Goal: Task Accomplishment & Management: Complete application form

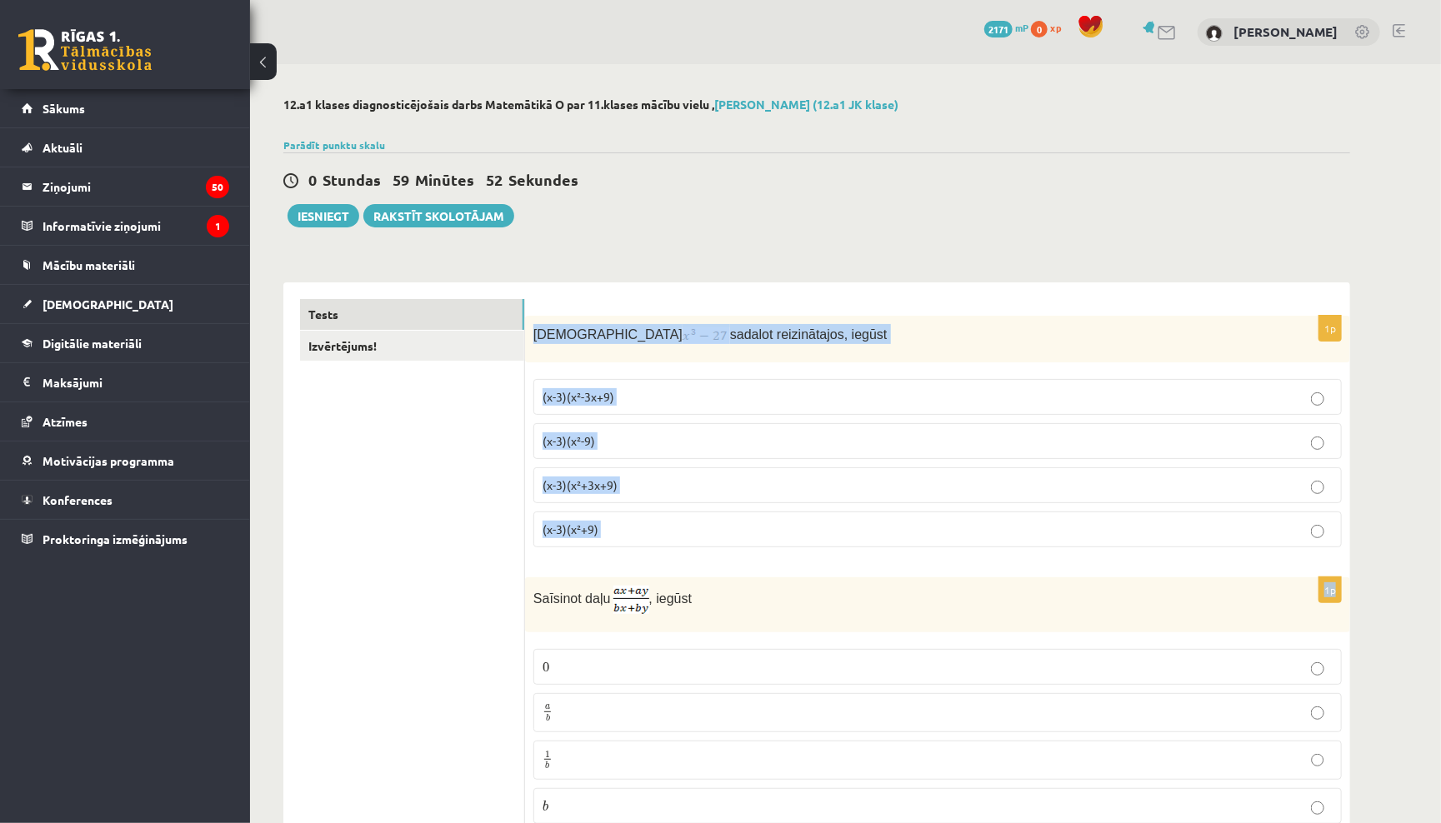
drag, startPoint x: 534, startPoint y: 327, endPoint x: 698, endPoint y: 563, distance: 288.0
copy form "Izteiksmi sadalot reizinātajos, iegūst (x-3)(x²-3x+9) (x-3)(x²-9) (x-3)(x²+3x+9…"
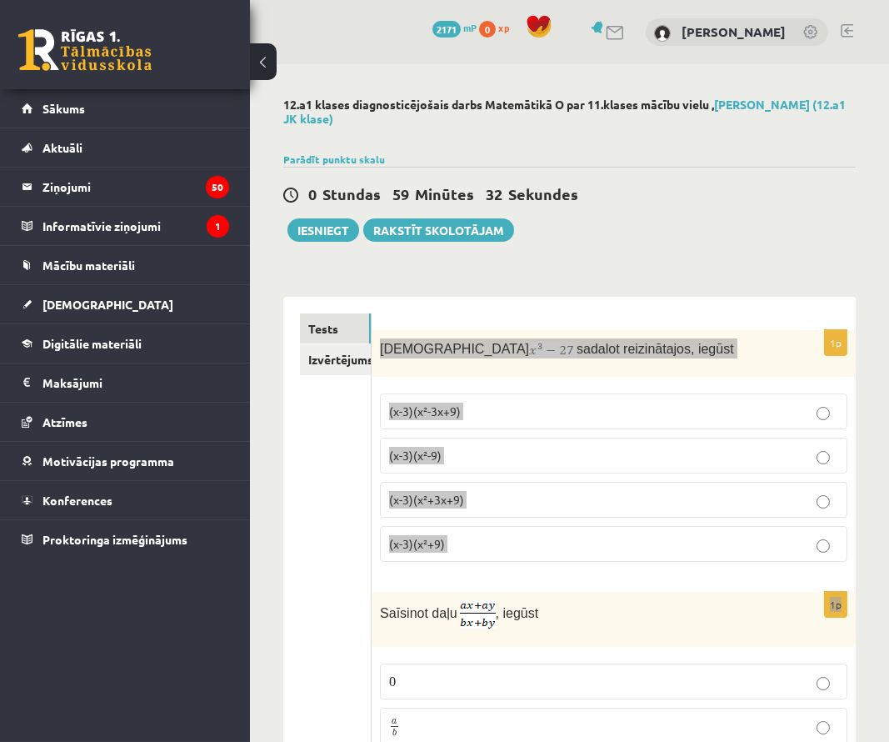
drag, startPoint x: 242, startPoint y: 8, endPoint x: 580, endPoint y: 260, distance: 421.6
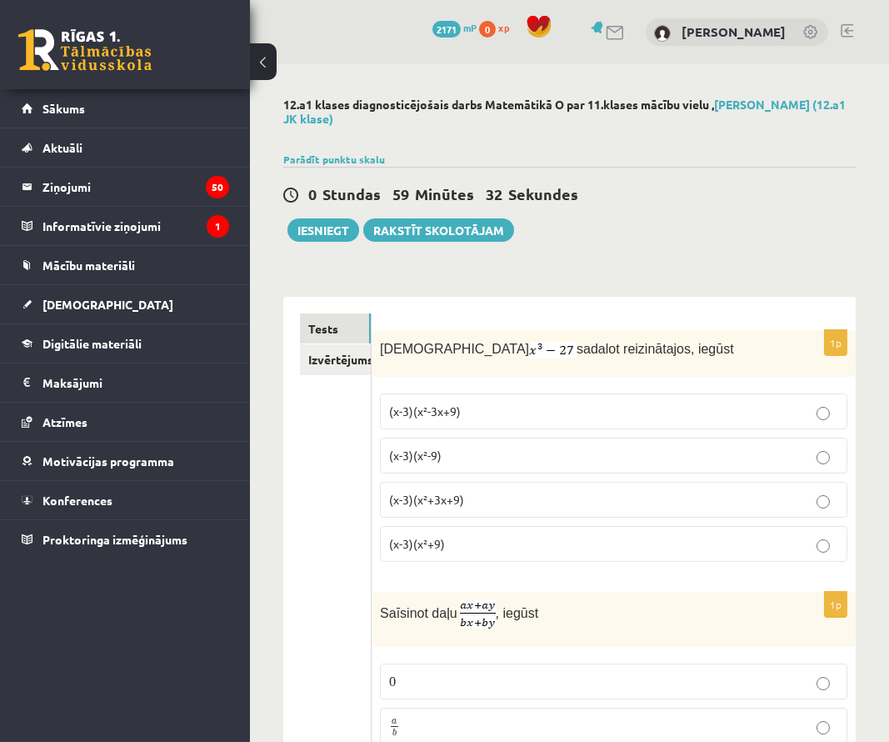
click at [491, 491] on p "(x-3)(x²+3x+9)" at bounding box center [613, 499] width 449 height 17
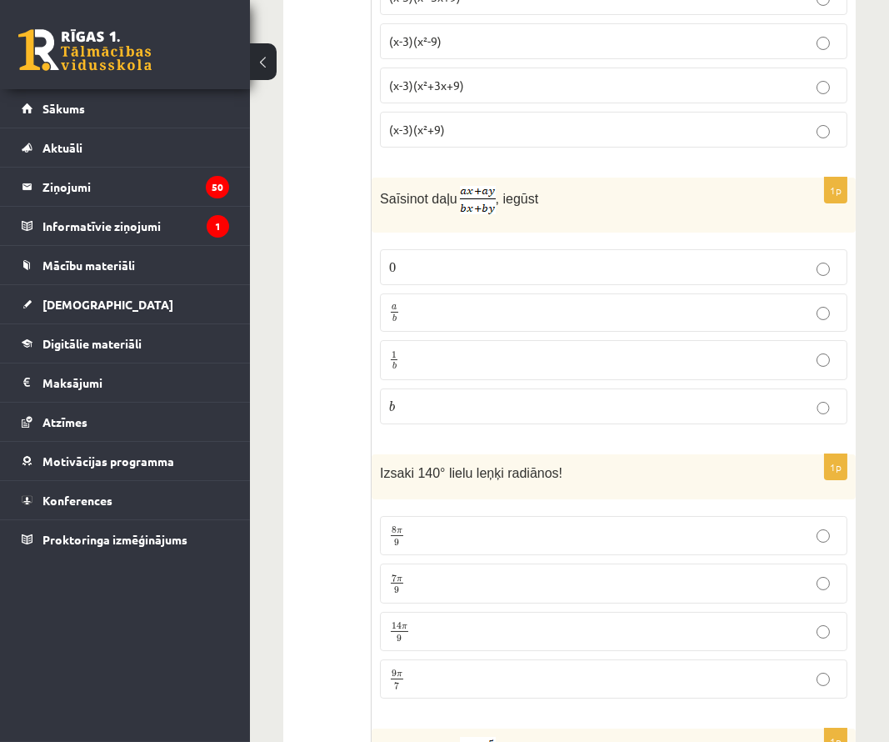
scroll to position [417, 0]
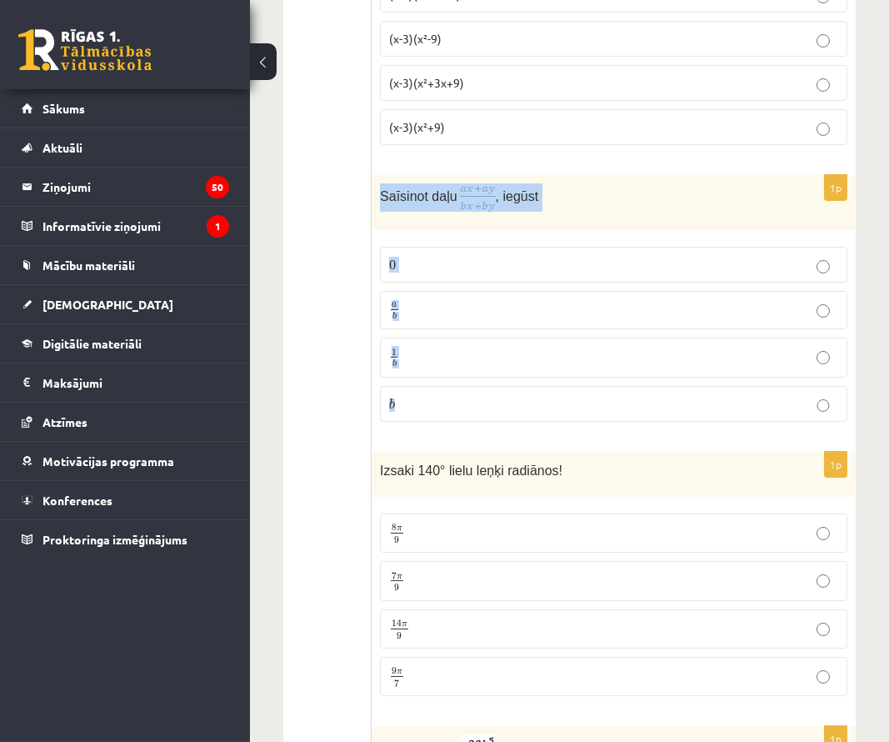
drag, startPoint x: 382, startPoint y: 196, endPoint x: 440, endPoint y: 415, distance: 226.8
click at [440, 415] on div "1p Saīsinot daļu , iegūst 0 0 a b a b 1 b 1 b b b" at bounding box center [614, 305] width 484 height 260
copy div "Saīsinot daļu , iegūst 0 0 a b a b 1 b 1 b b"
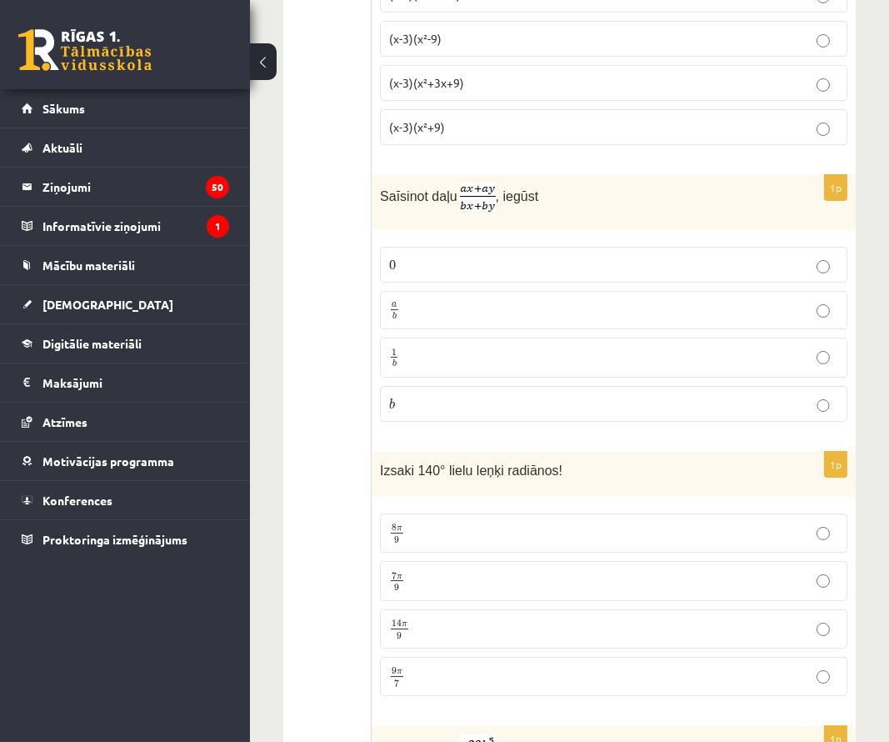
click at [448, 317] on p "a b a b" at bounding box center [613, 310] width 449 height 21
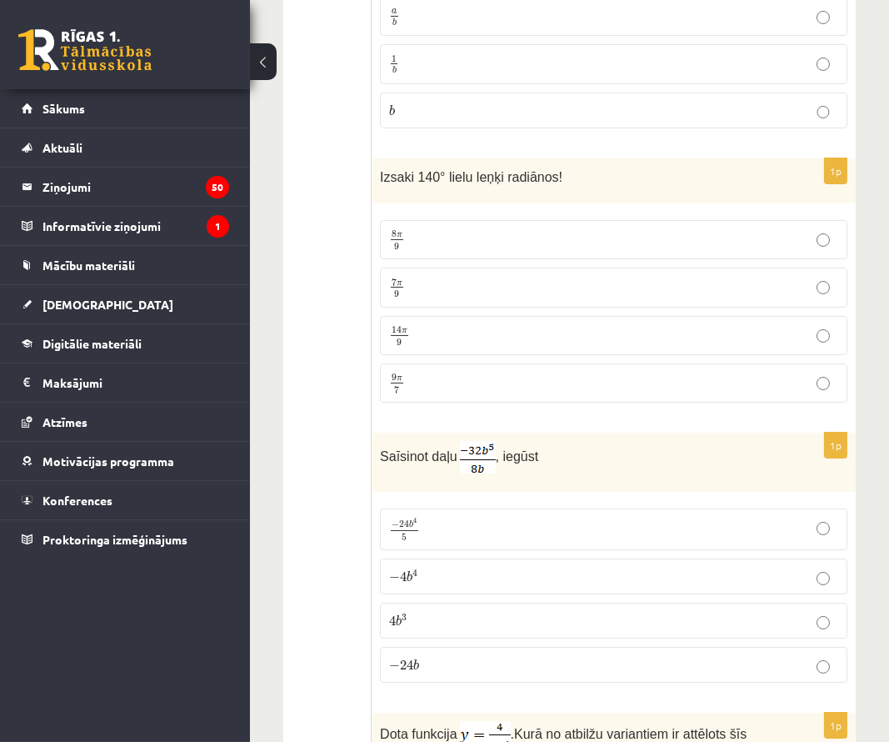
scroll to position [722, 0]
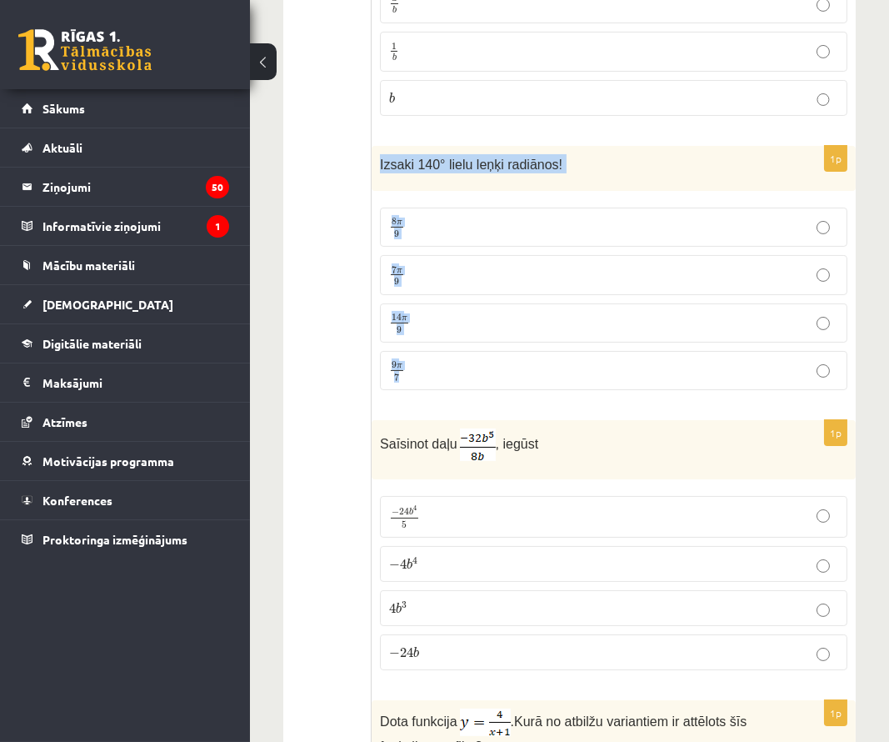
drag, startPoint x: 375, startPoint y: 159, endPoint x: 458, endPoint y: 381, distance: 236.8
click at [458, 381] on div "1p Izsaki 140° lielu leņķi radiānos! 8 π 9 8 π 9 7 π 9 7 π 9 14 π 9 14 π 9 9 π …" at bounding box center [614, 275] width 484 height 258
copy div "Izsaki 140° lielu leņķi radiānos! 8 π 9 8 π 9 7 π 9 7 π 9 14 π 9 14 π 9 9 π 7"
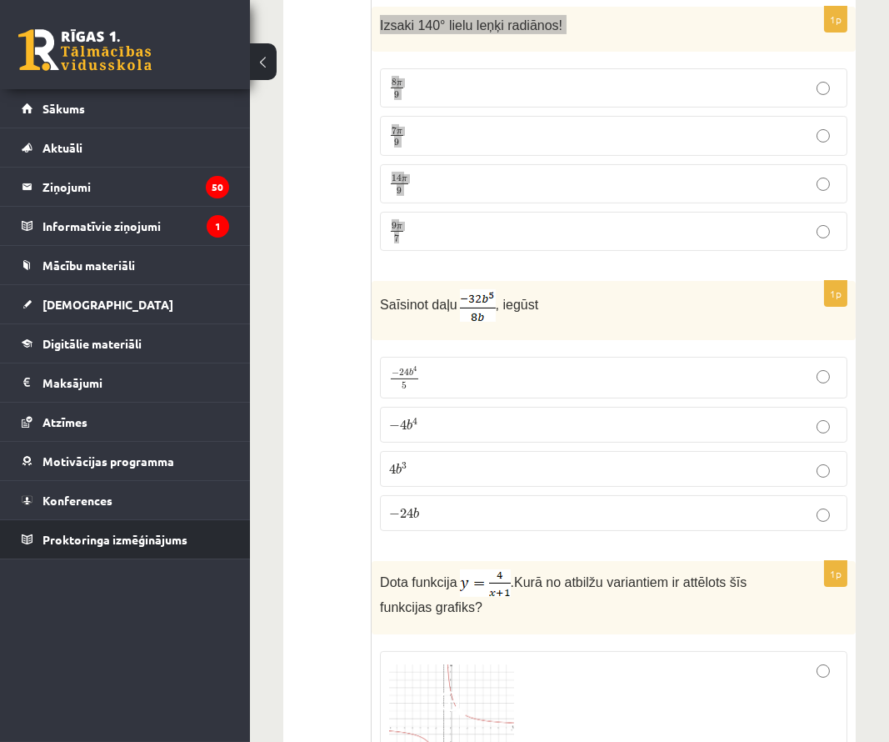
scroll to position [862, 0]
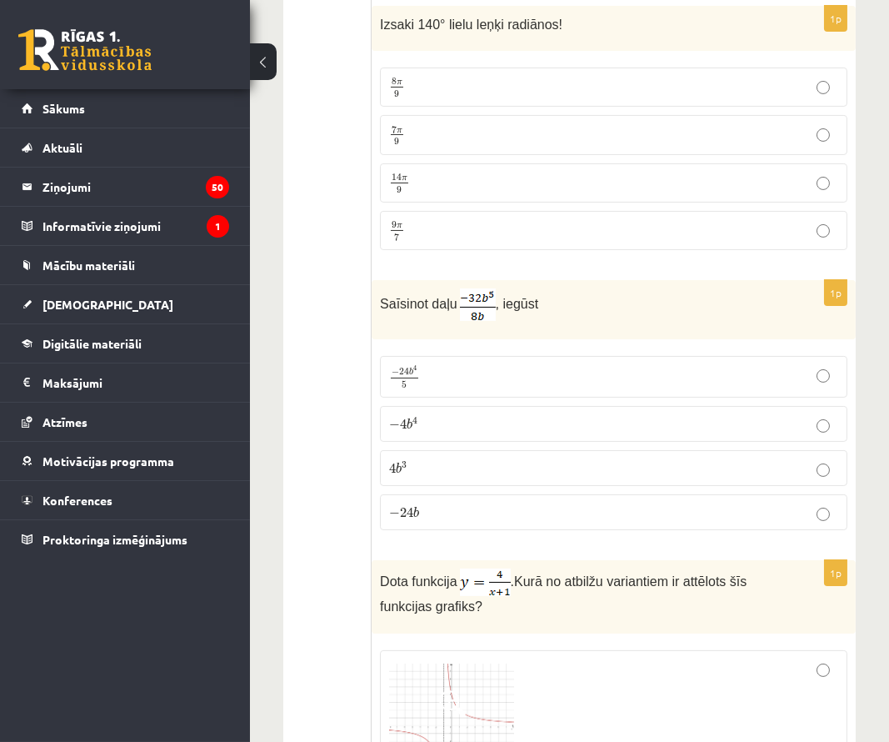
click at [406, 311] on span "Saīsinot daļu" at bounding box center [418, 304] width 77 height 14
drag, startPoint x: 380, startPoint y: 310, endPoint x: 451, endPoint y: 530, distance: 231.1
click at [451, 530] on div "1p Saīsinot daļu , iegūst − 24 b 4 5 − 24 b 4 5 − 4 b 4 − 4 b 4 4 b 3 4 b 3 − 2…" at bounding box center [614, 411] width 484 height 263
copy div "Saīsinot daļu , iegūst − 24 b 4 5 − 24 b 4 5 − 4 b 4 − 4 b 4 4 b 3 4 b 3 − 24 b"
click at [492, 141] on p "7 π 9 7 π 9" at bounding box center [613, 134] width 449 height 21
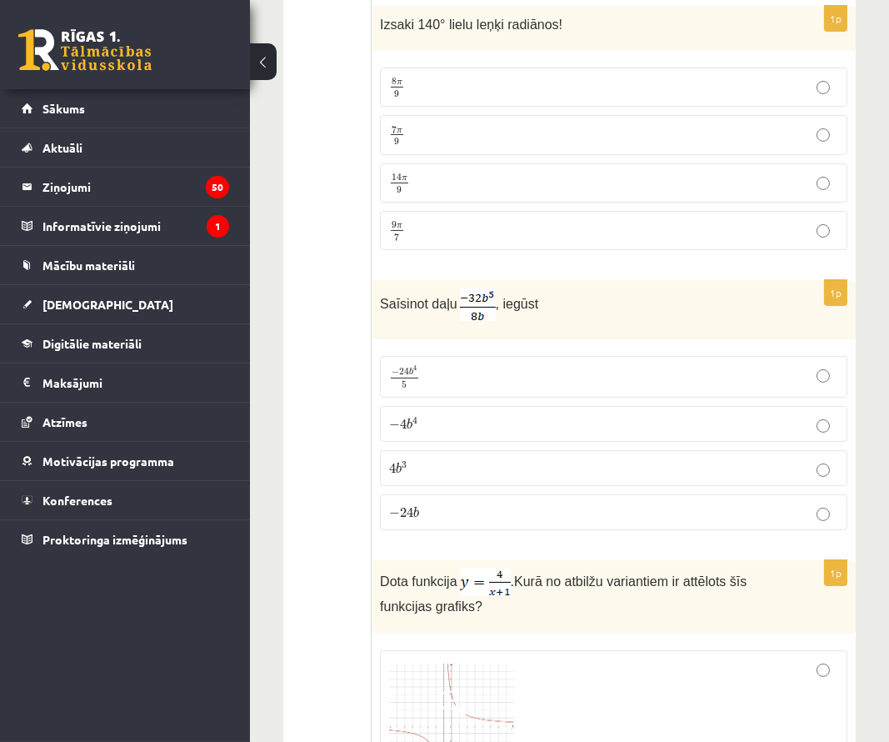
click at [489, 428] on p "− 4 b 4 − 4 b 4" at bounding box center [613, 423] width 449 height 17
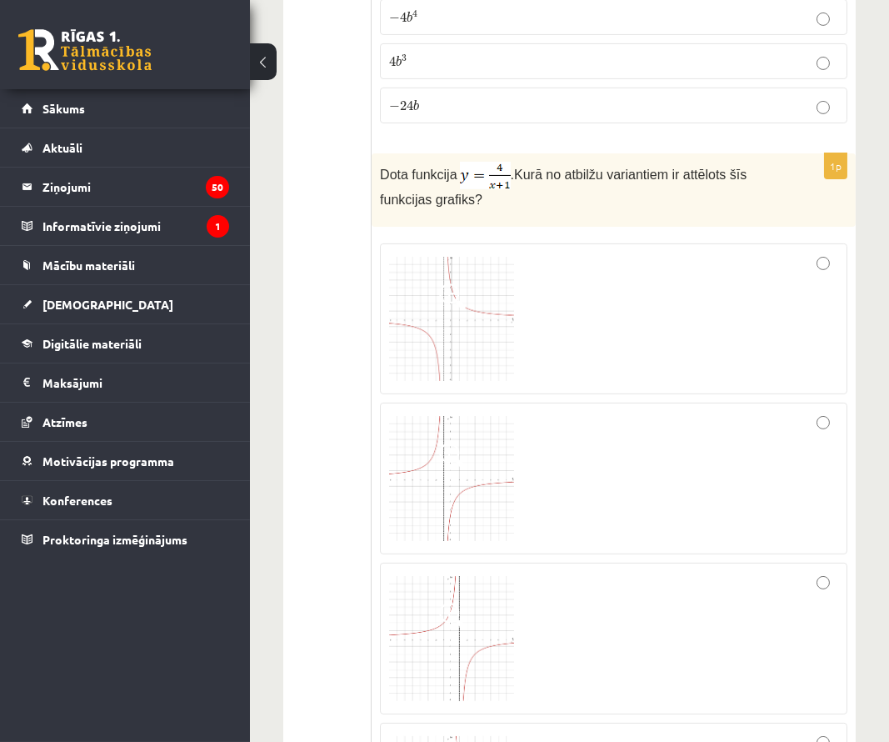
scroll to position [1269, 0]
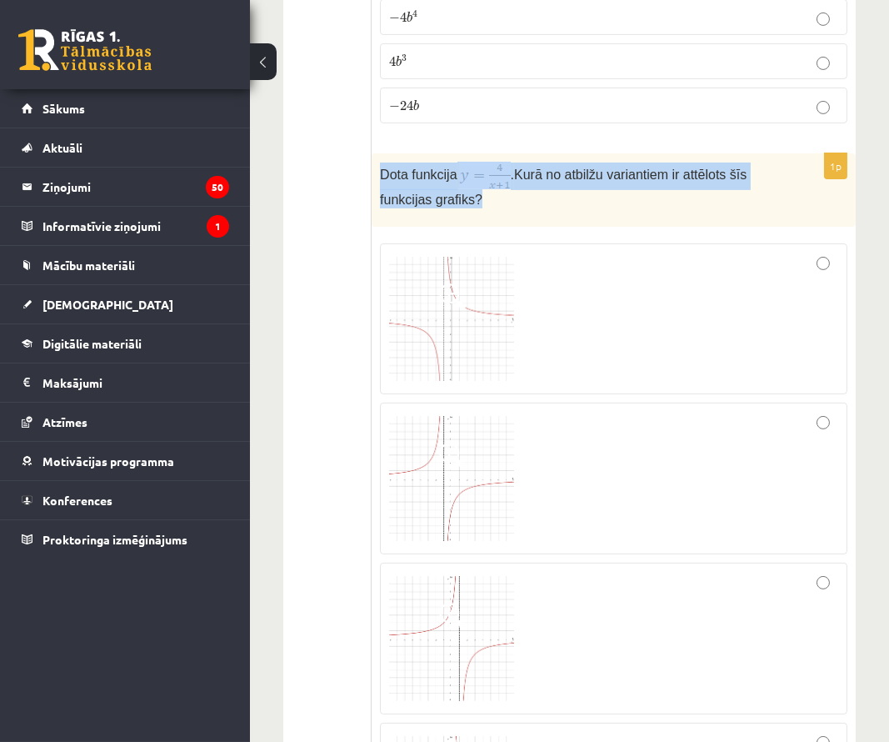
drag, startPoint x: 379, startPoint y: 177, endPoint x: 521, endPoint y: 216, distance: 147.0
click at [521, 216] on div "Dota funkcija . Kurā no atbilžu variantiem ir attēlots šīs funkcijas grafiks?" at bounding box center [614, 189] width 484 height 73
copy p "Dota funkcija . Kurā no atbilžu variantiem ir attēlots šīs funkcijas grafiks?"
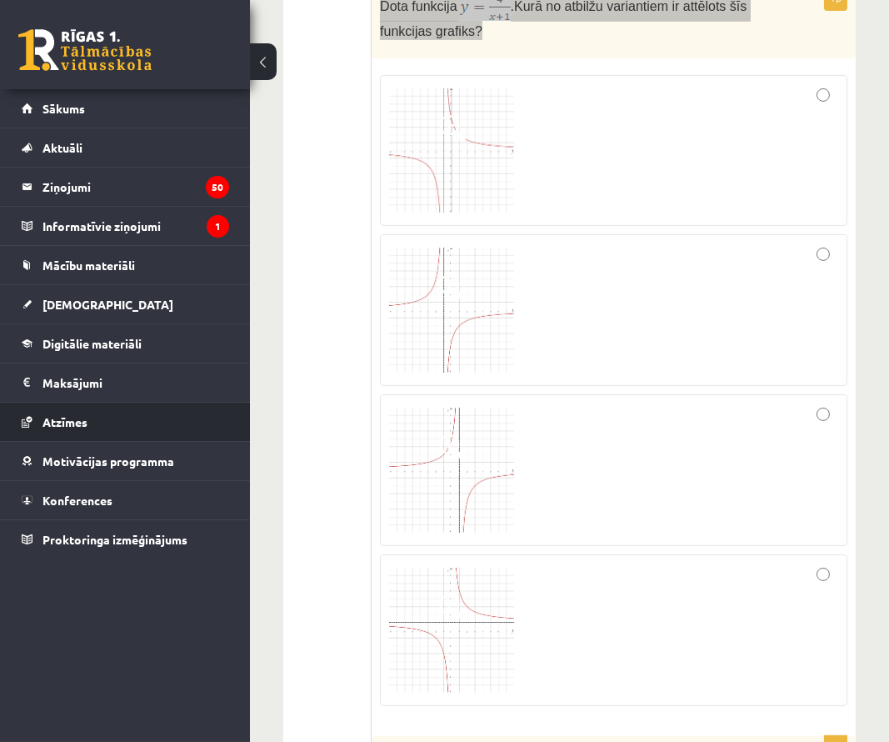
scroll to position [1437, 0]
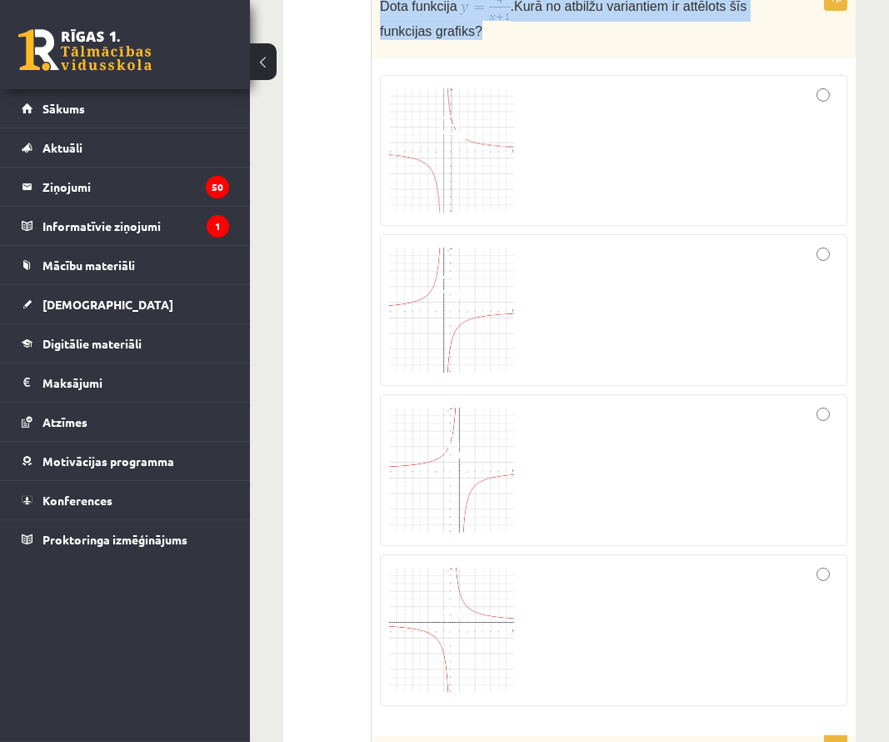
click at [443, 342] on img at bounding box center [451, 309] width 125 height 125
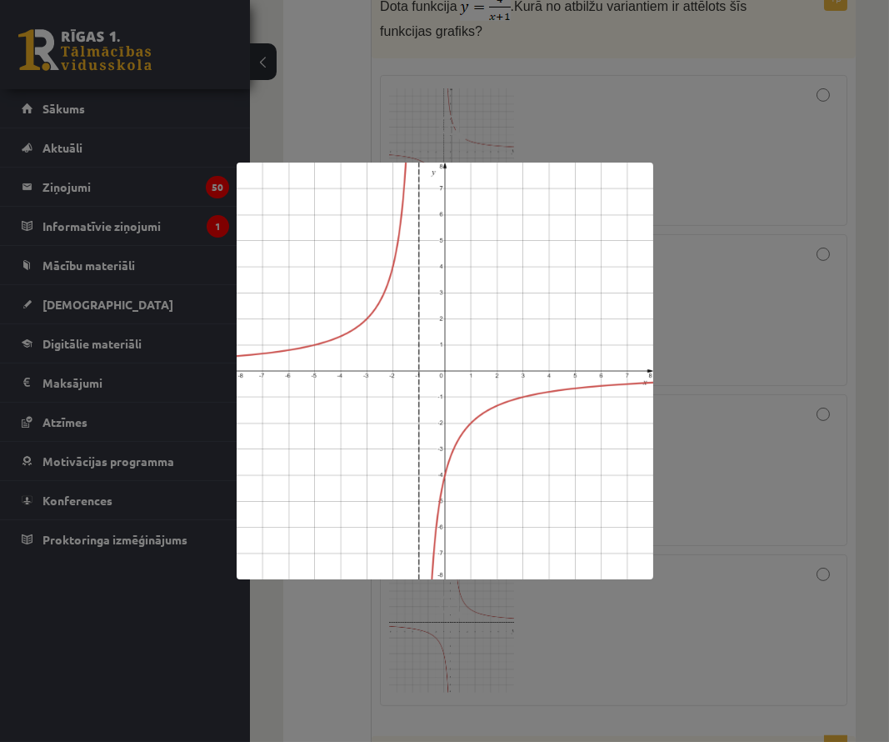
click at [366, 620] on div at bounding box center [444, 371] width 889 height 742
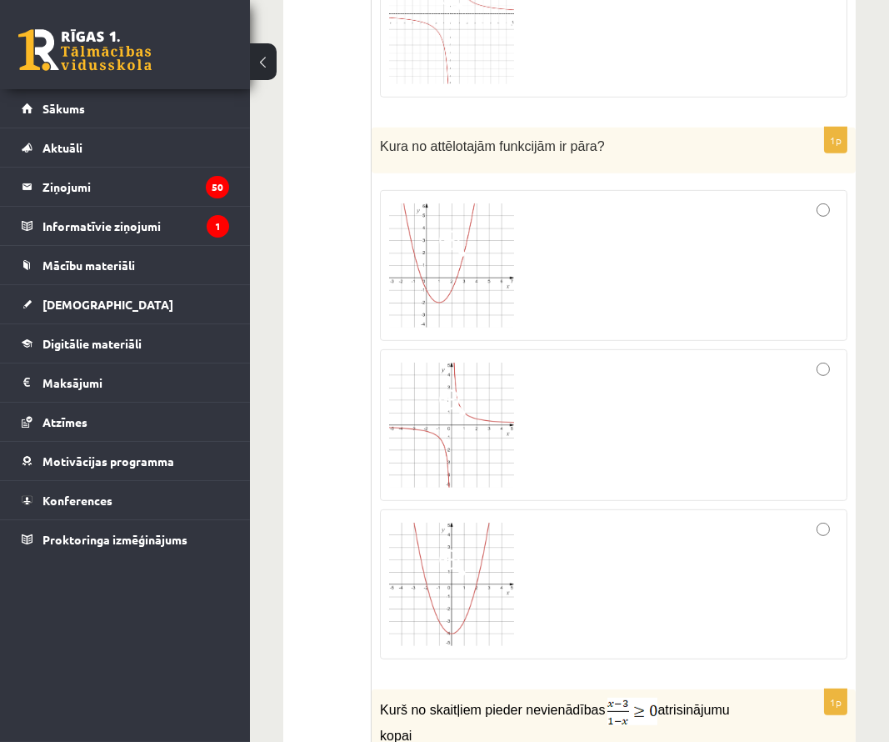
scroll to position [2039, 0]
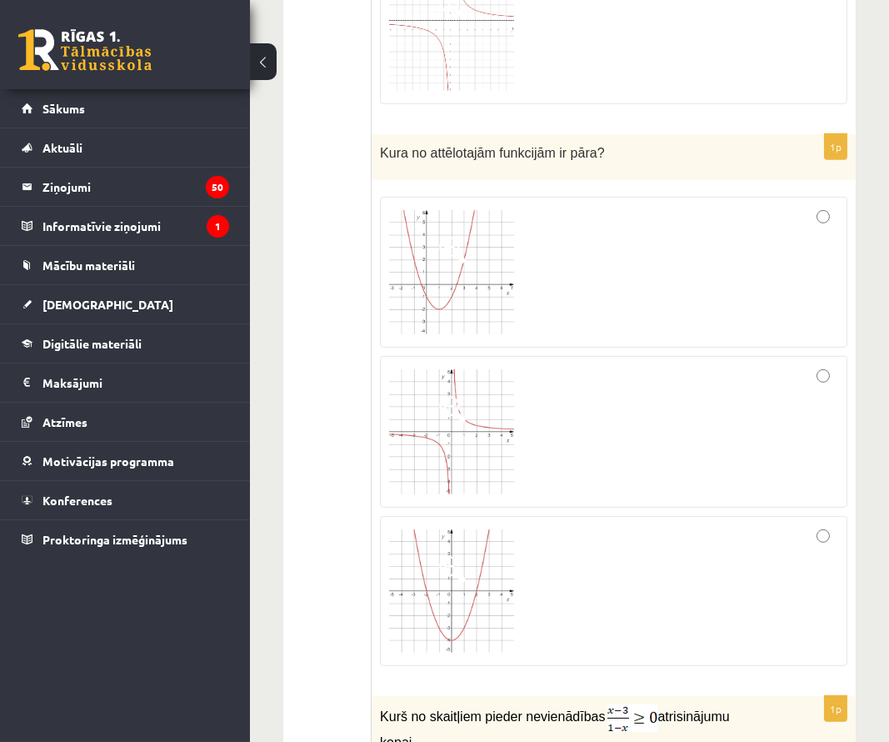
drag, startPoint x: 356, startPoint y: 159, endPoint x: 412, endPoint y: 281, distance: 134.2
click at [412, 191] on div "1p Kura no attēlotajām funkcijām ir pāra?" at bounding box center [614, 406] width 484 height 545
drag, startPoint x: 382, startPoint y: 159, endPoint x: 622, endPoint y: 160, distance: 240.8
click at [622, 160] on p "Kura no attēlotajām funkcijām ir pāra?" at bounding box center [572, 151] width 384 height 19
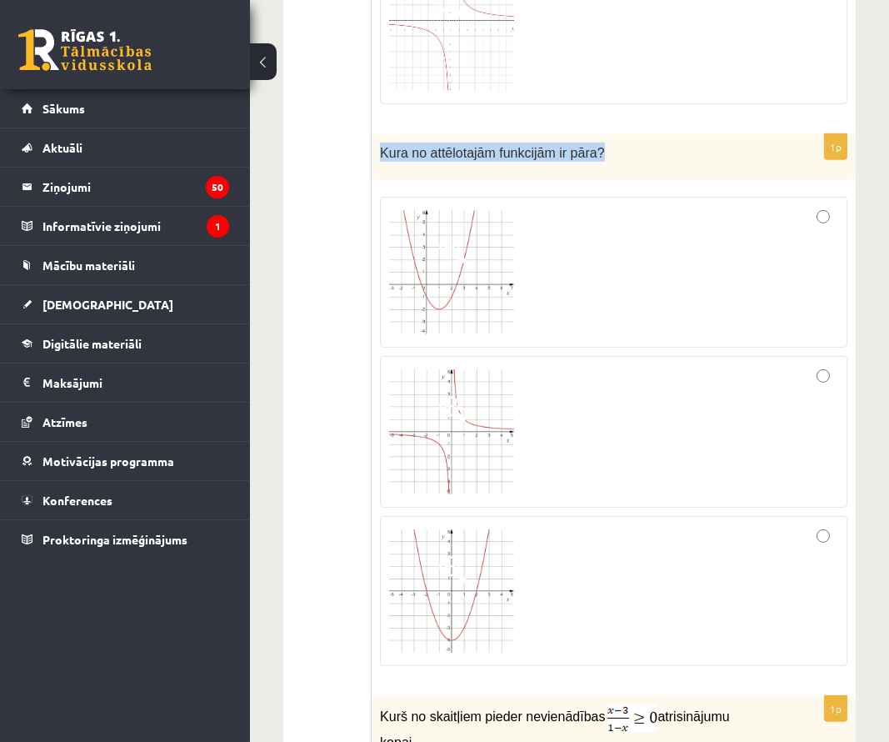
copy span "Kura no attēlotajām funkcijām ir pāra?"
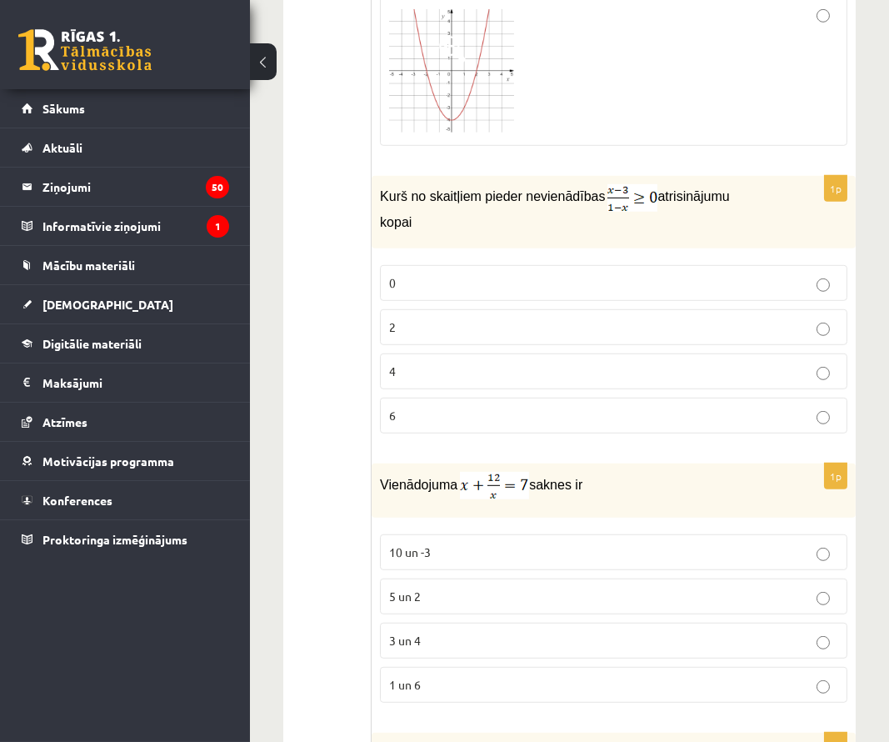
scroll to position [2573, 0]
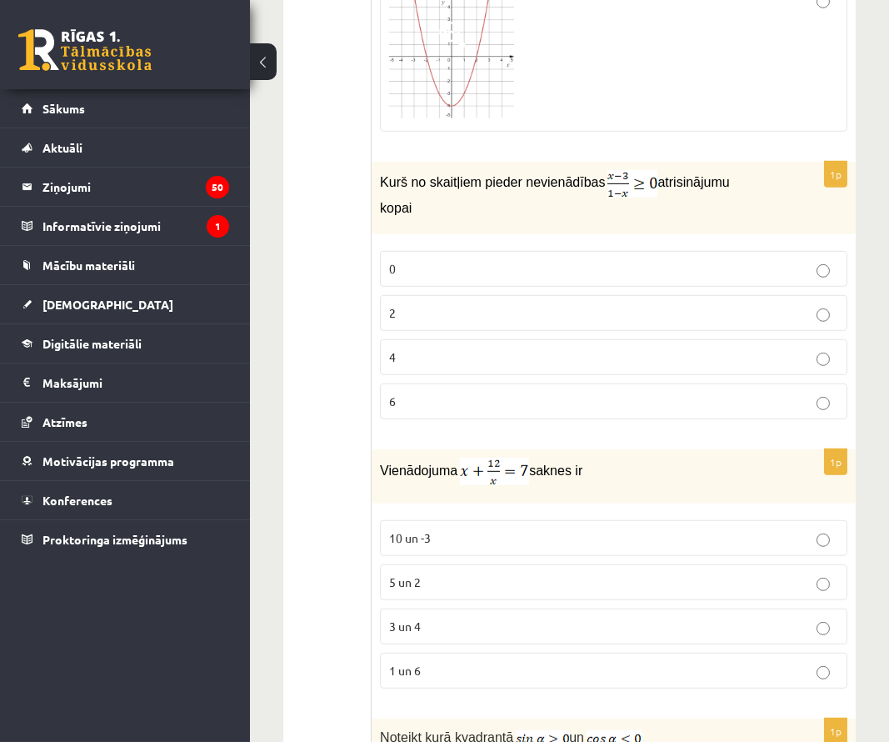
drag, startPoint x: 374, startPoint y: 191, endPoint x: 442, endPoint y: 227, distance: 77.2
click at [442, 227] on div "Kurš no skaitļiem pieder nevienādības atrisinājumu kopai" at bounding box center [614, 198] width 484 height 73
copy p "Kurš no skaitļiem pieder nevienādības atrisinājumu kopai"
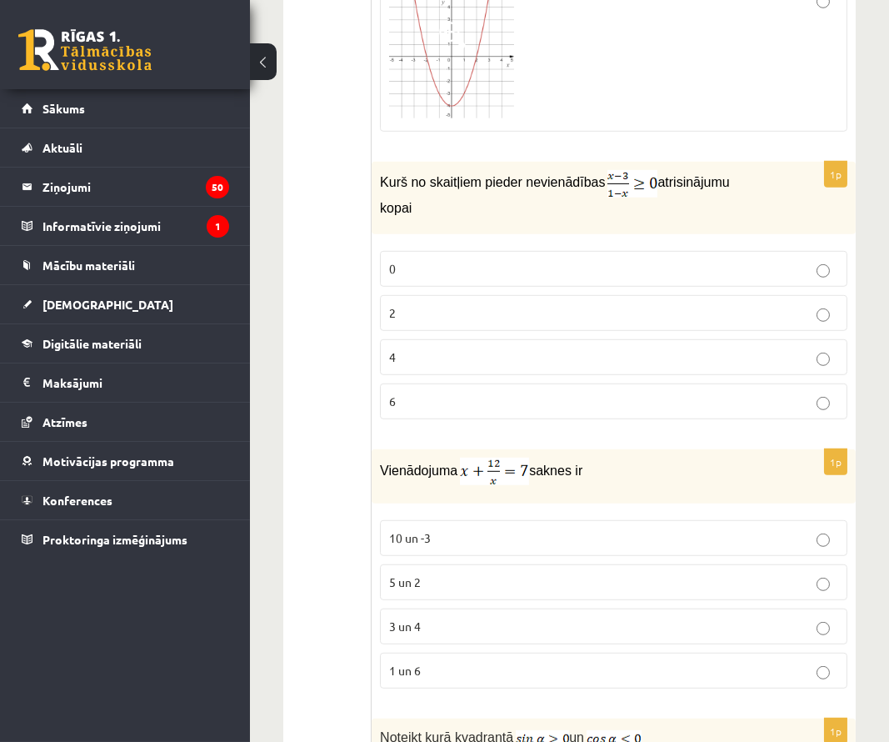
click at [404, 321] on p "2" at bounding box center [613, 312] width 449 height 17
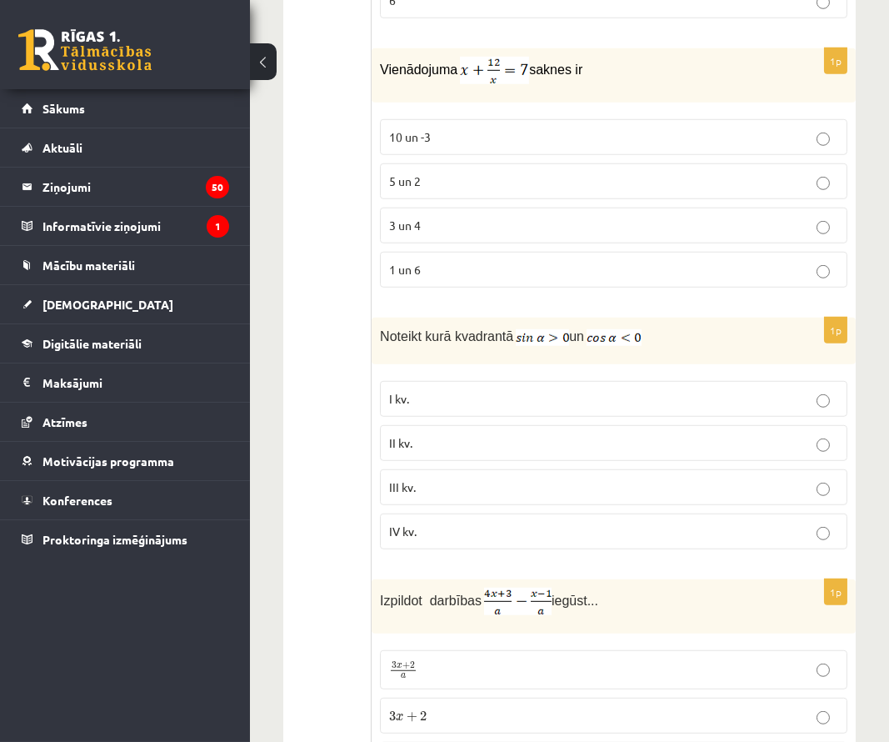
scroll to position [2976, 0]
drag, startPoint x: 375, startPoint y: 74, endPoint x: 604, endPoint y: 69, distance: 229.2
click at [606, 71] on div "Vienādojuma saknes ir" at bounding box center [614, 74] width 484 height 54
copy p "Vienādojuma saknes ir"
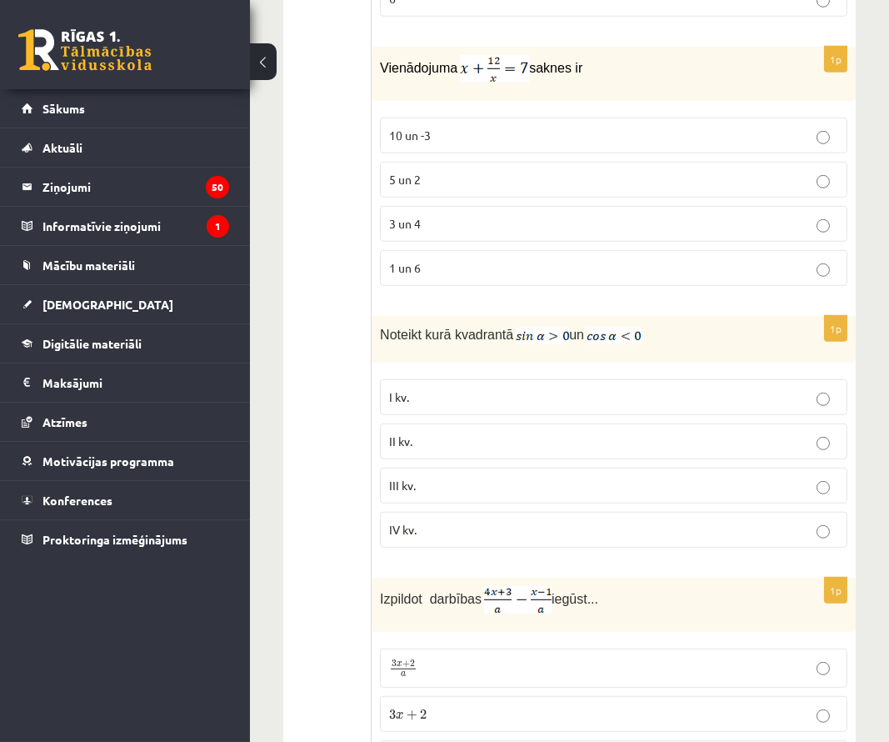
drag, startPoint x: 374, startPoint y: 112, endPoint x: 428, endPoint y: 282, distance: 178.4
click at [428, 282] on div "1p Vienādojuma saknes ir 10 un -3 5 un 2 3 un 4 1 un 6" at bounding box center [614, 173] width 484 height 252
copy div "saknes ir 10 un -3 5 un 2 3 un 4 1 un 6"
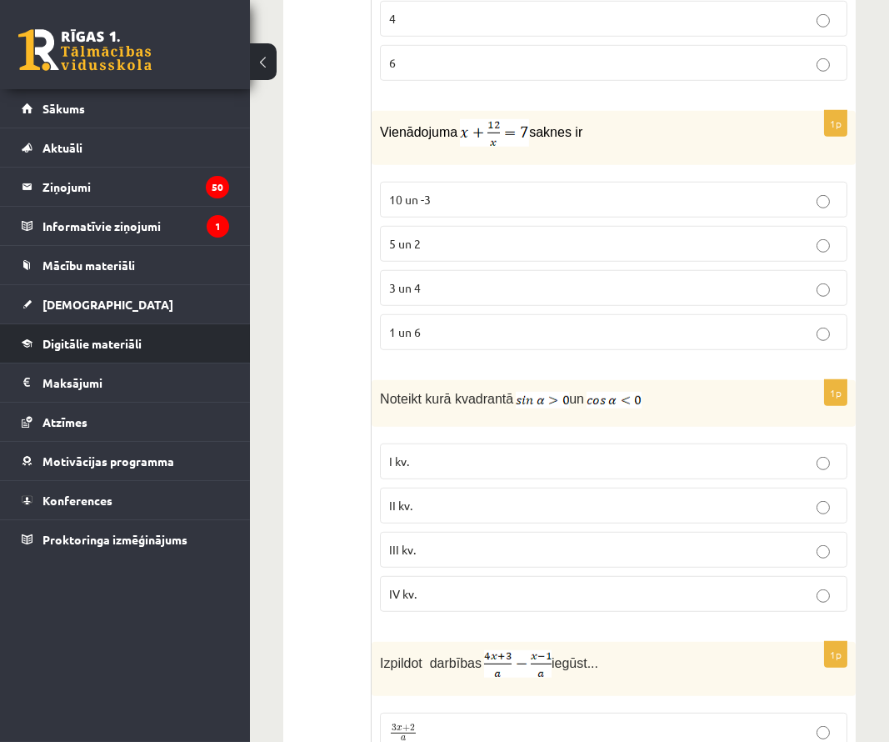
scroll to position [2886, 0]
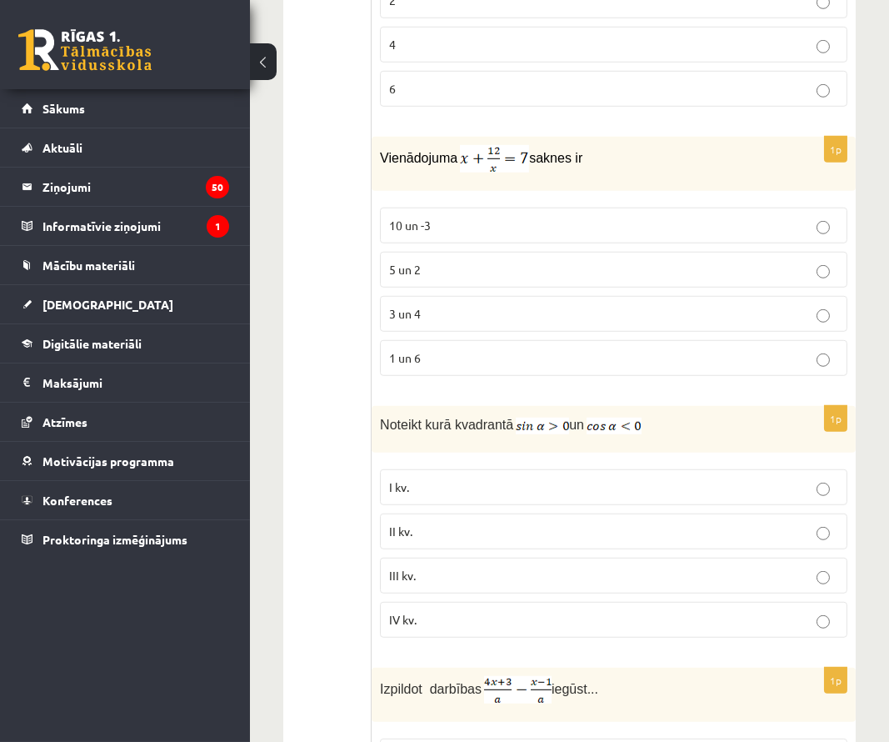
click at [473, 287] on label "5 un 2" at bounding box center [613, 270] width 467 height 36
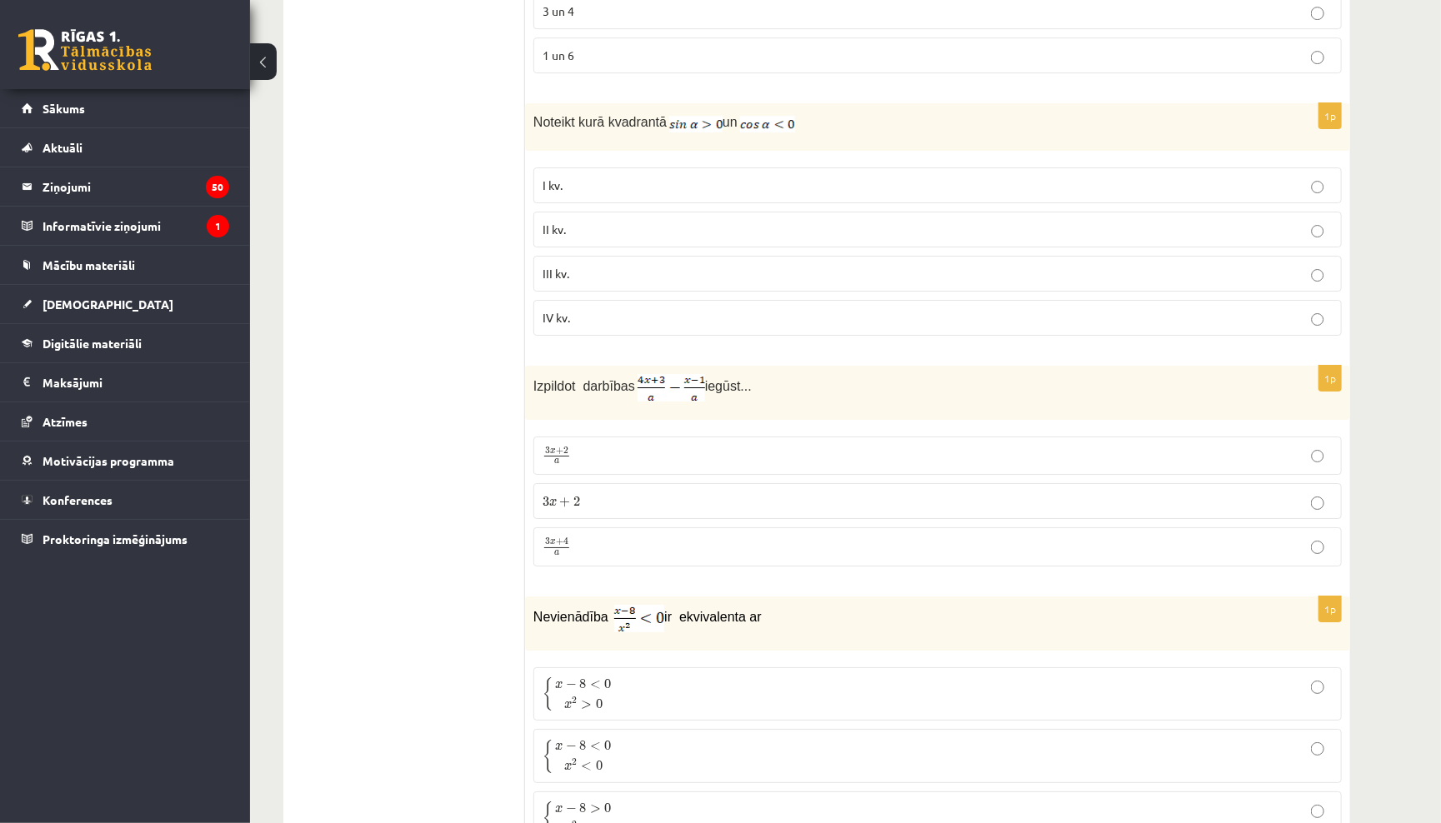
scroll to position [3139, 0]
click at [662, 229] on label "II kv." at bounding box center [937, 227] width 808 height 36
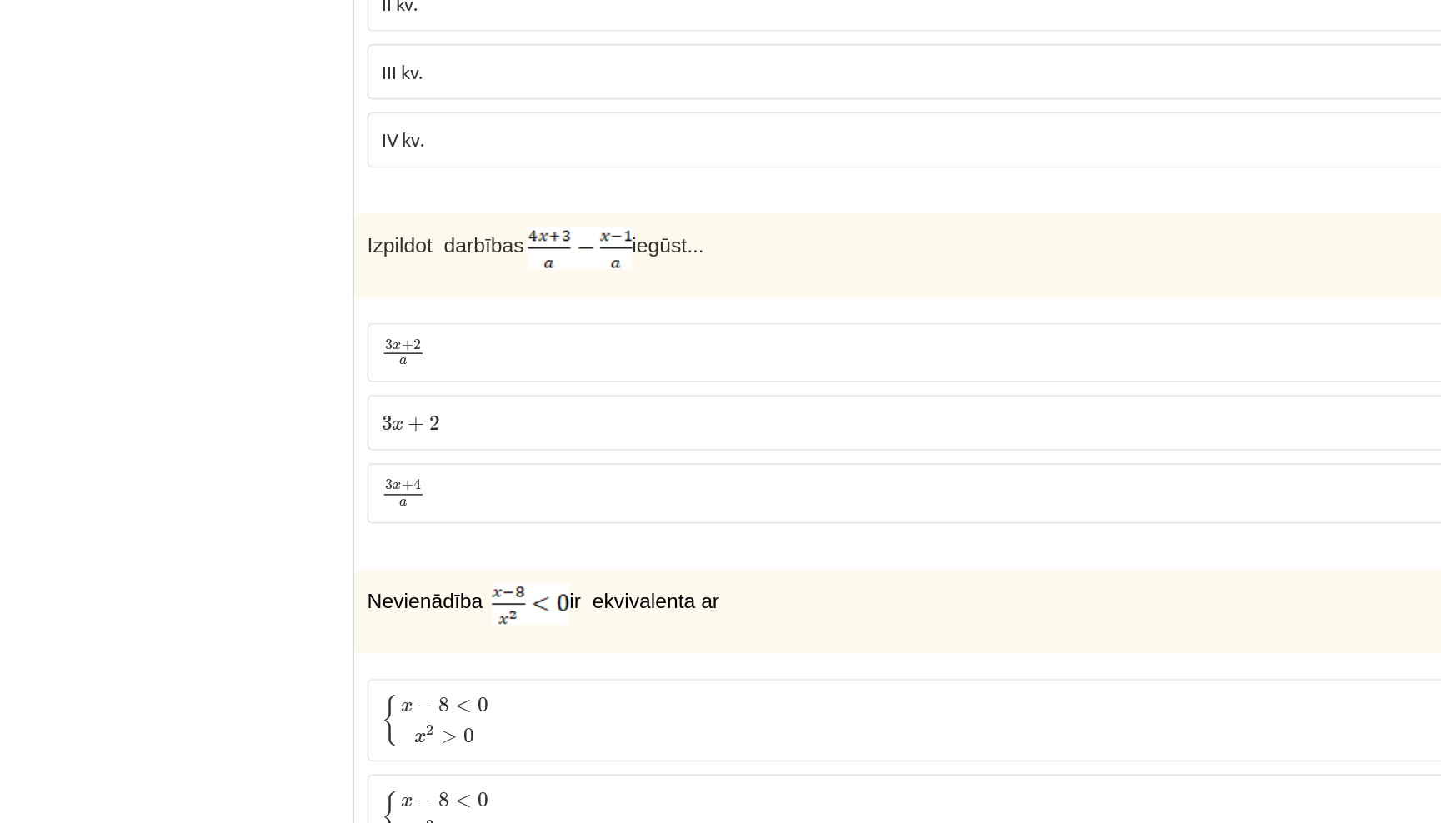
scroll to position [3158, 0]
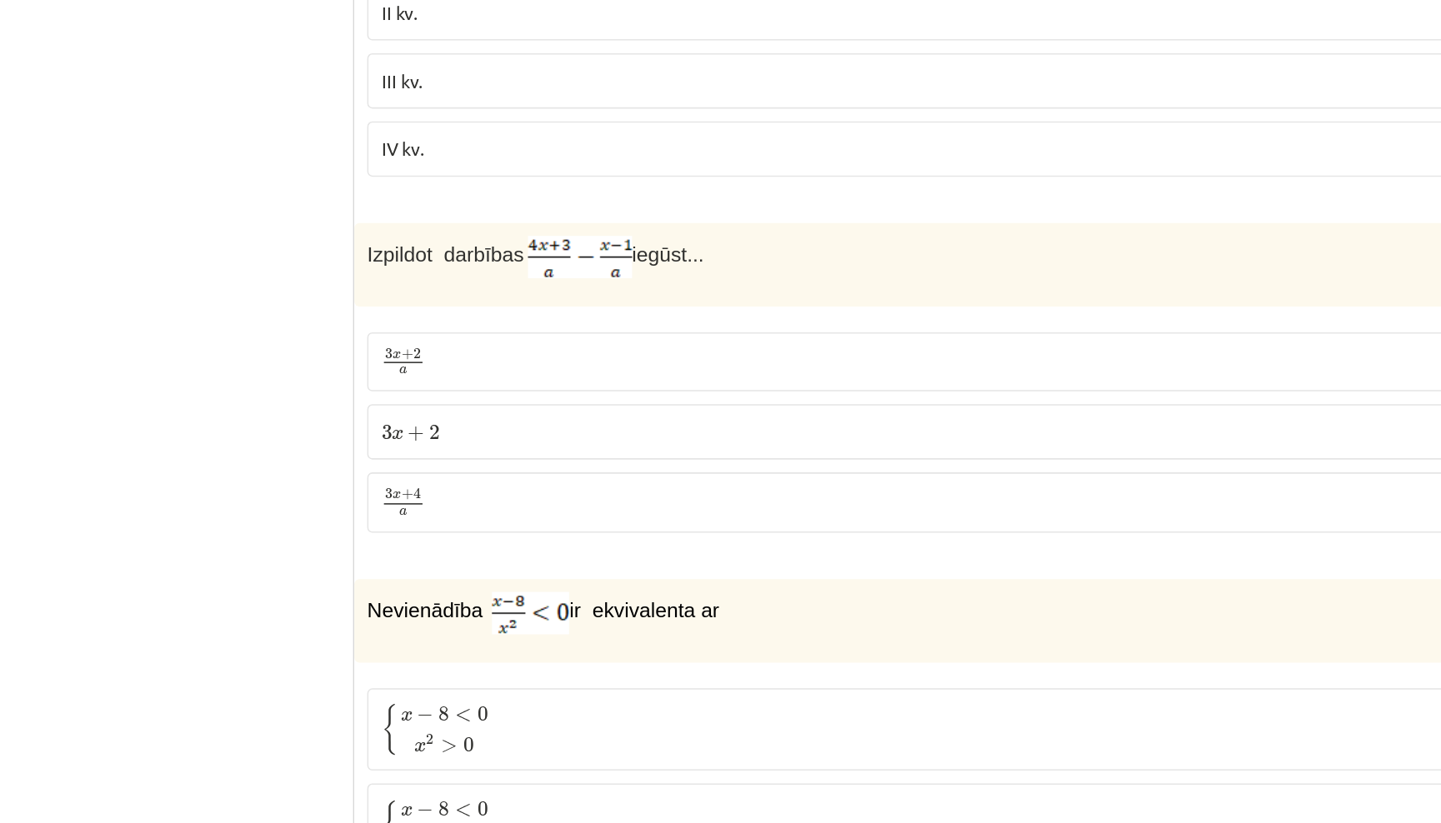
click at [752, 515] on p "3 x + 4 a 3 x + 4 a" at bounding box center [937, 525] width 790 height 21
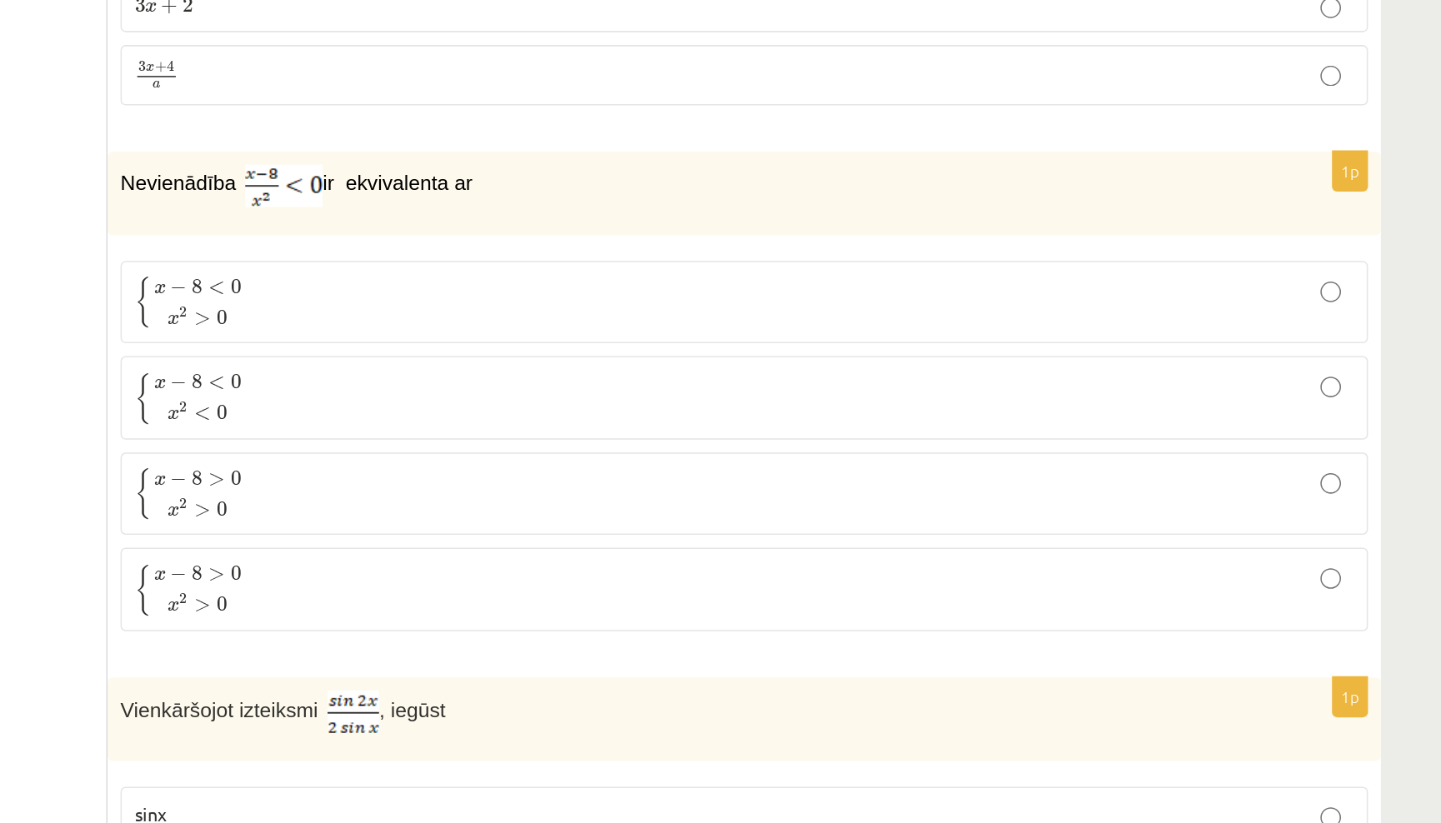
scroll to position [3375, 0]
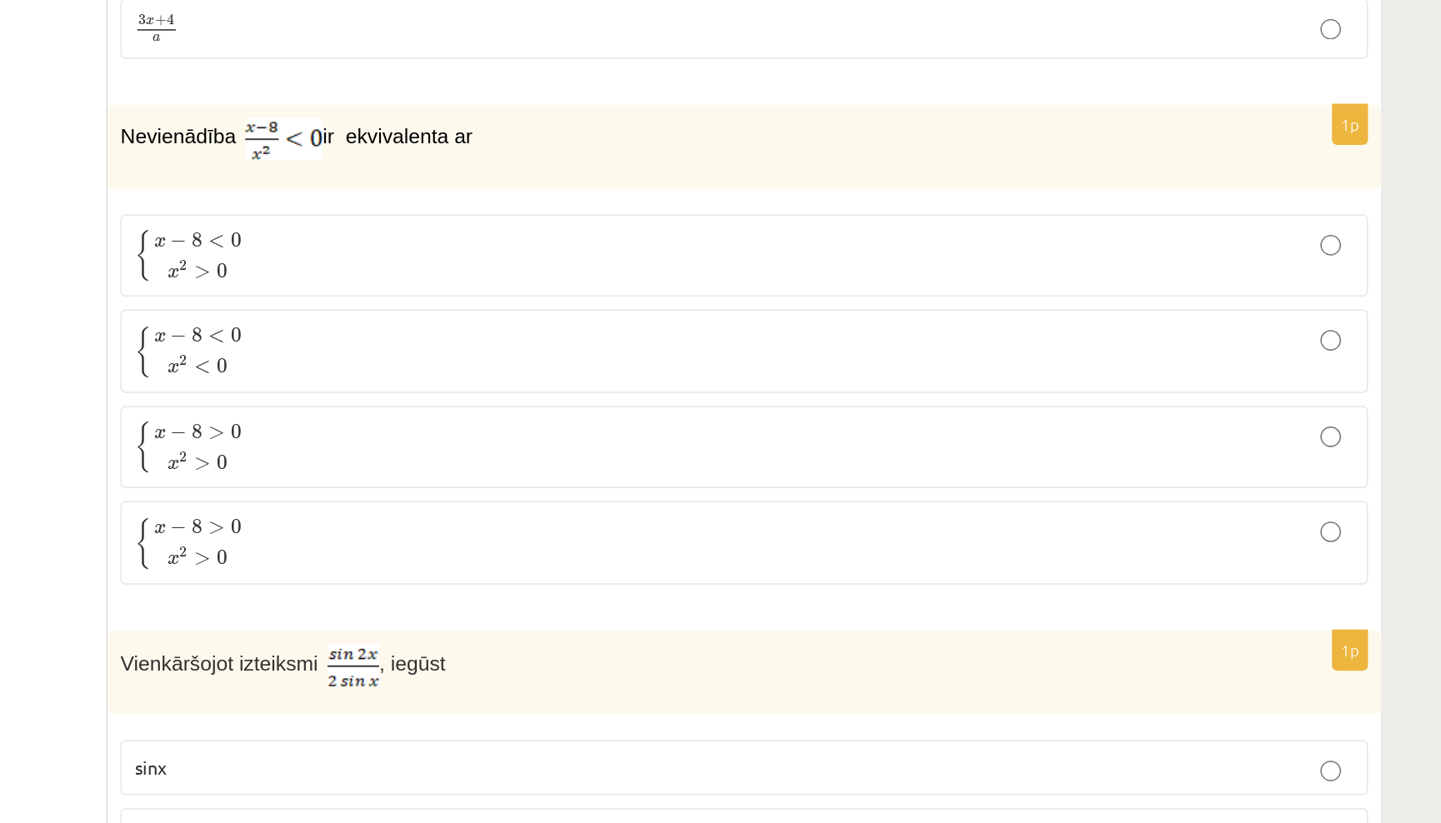
click at [563, 562] on p "{ x − 8 > 0 x 2 > 0 { x − 8 > 0 x 2 > 0" at bounding box center [937, 579] width 790 height 35
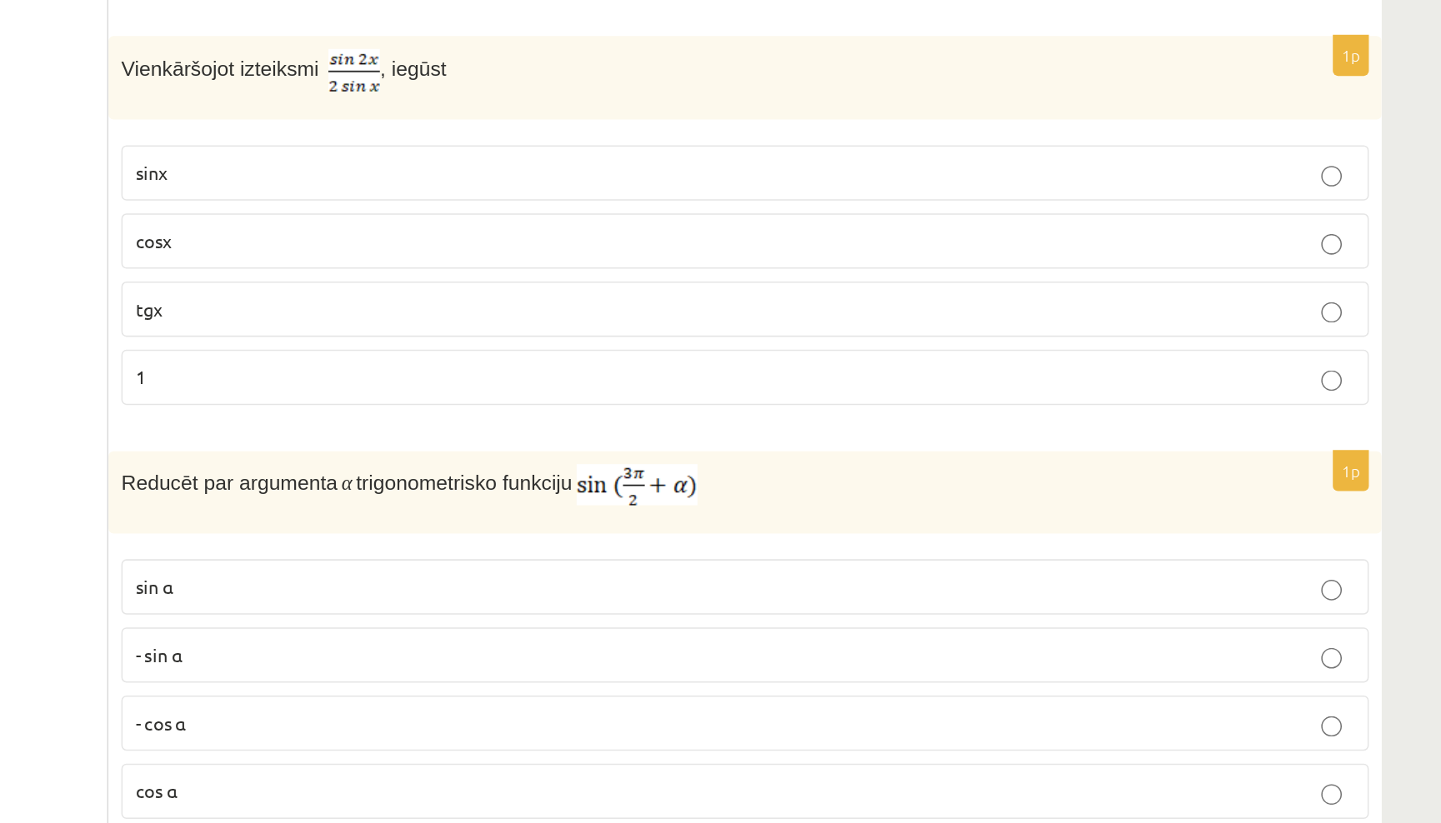
scroll to position [3801, 0]
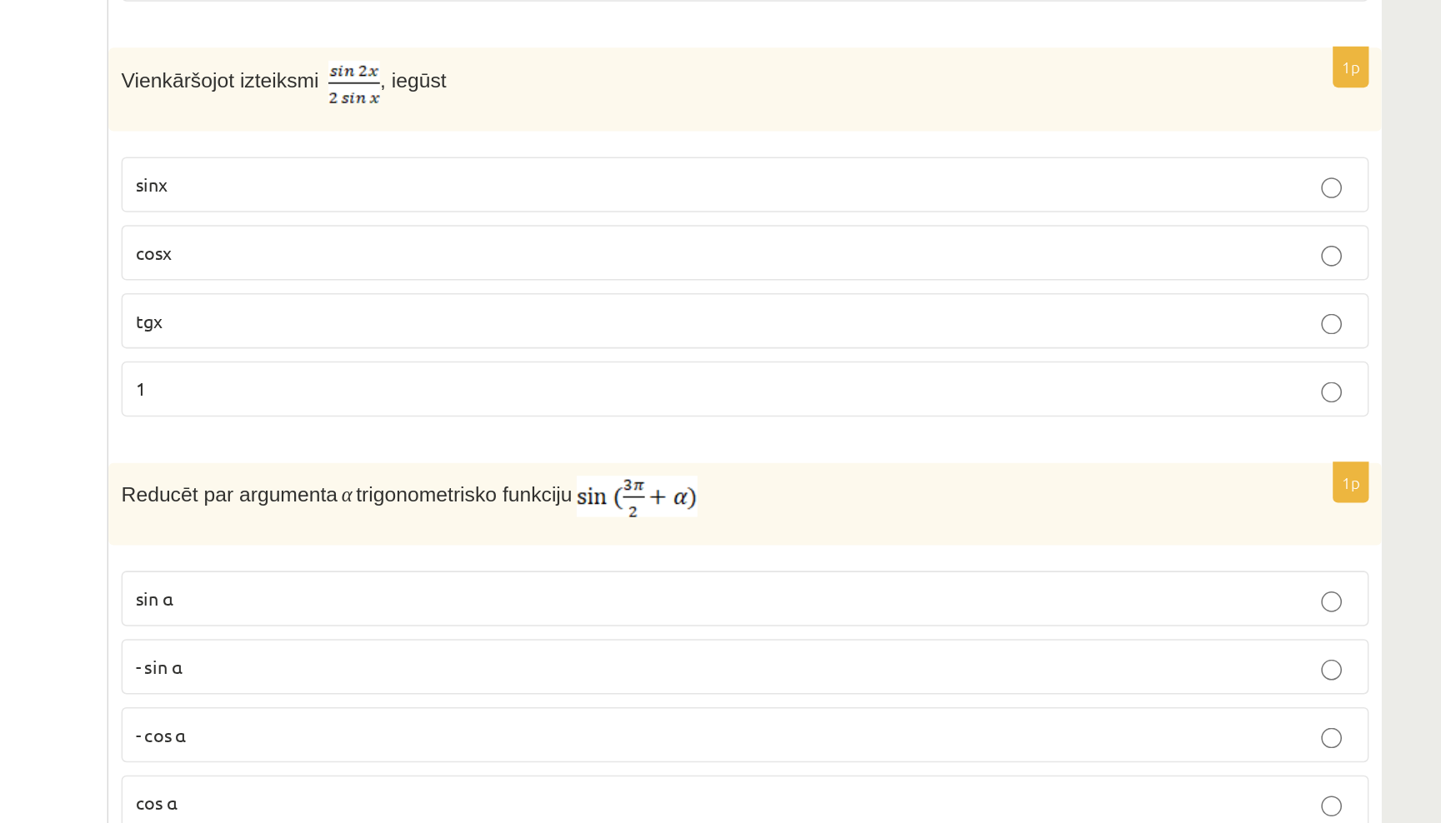
click at [598, 397] on p "cosx" at bounding box center [937, 405] width 790 height 17
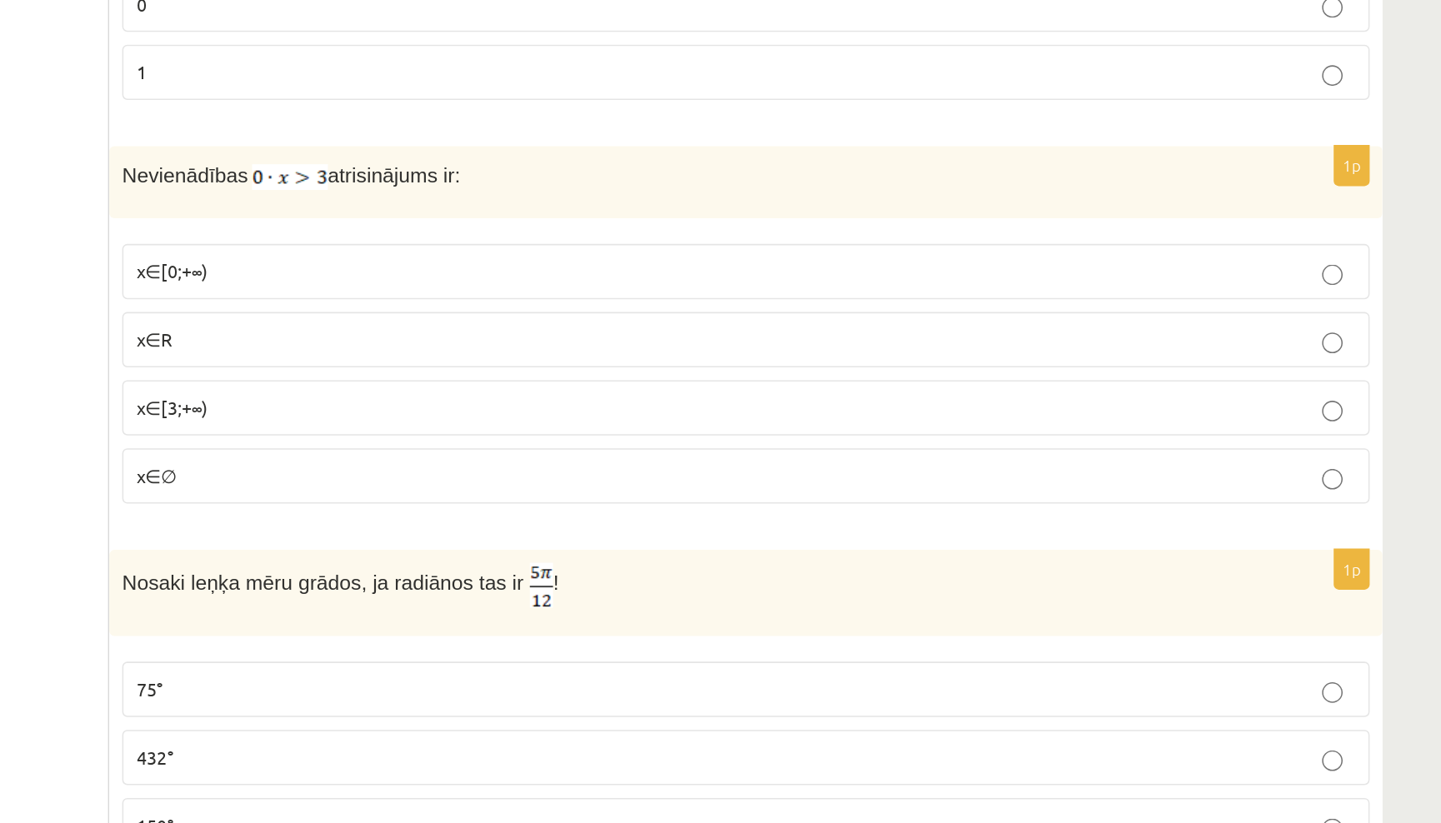
scroll to position [7500, 0]
click at [582, 447] on p "x∈∅" at bounding box center [937, 455] width 790 height 17
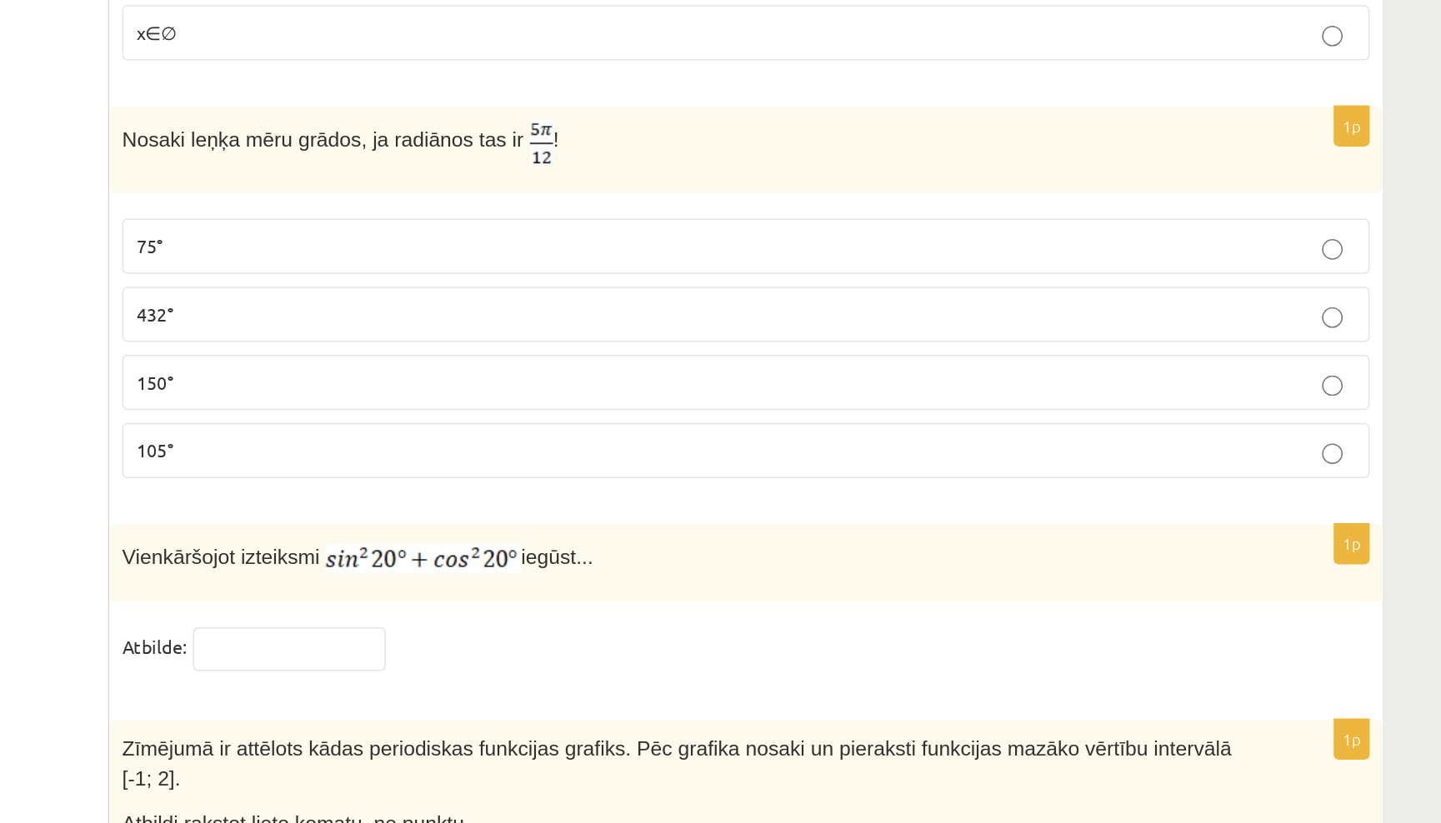
scroll to position [7646, 0]
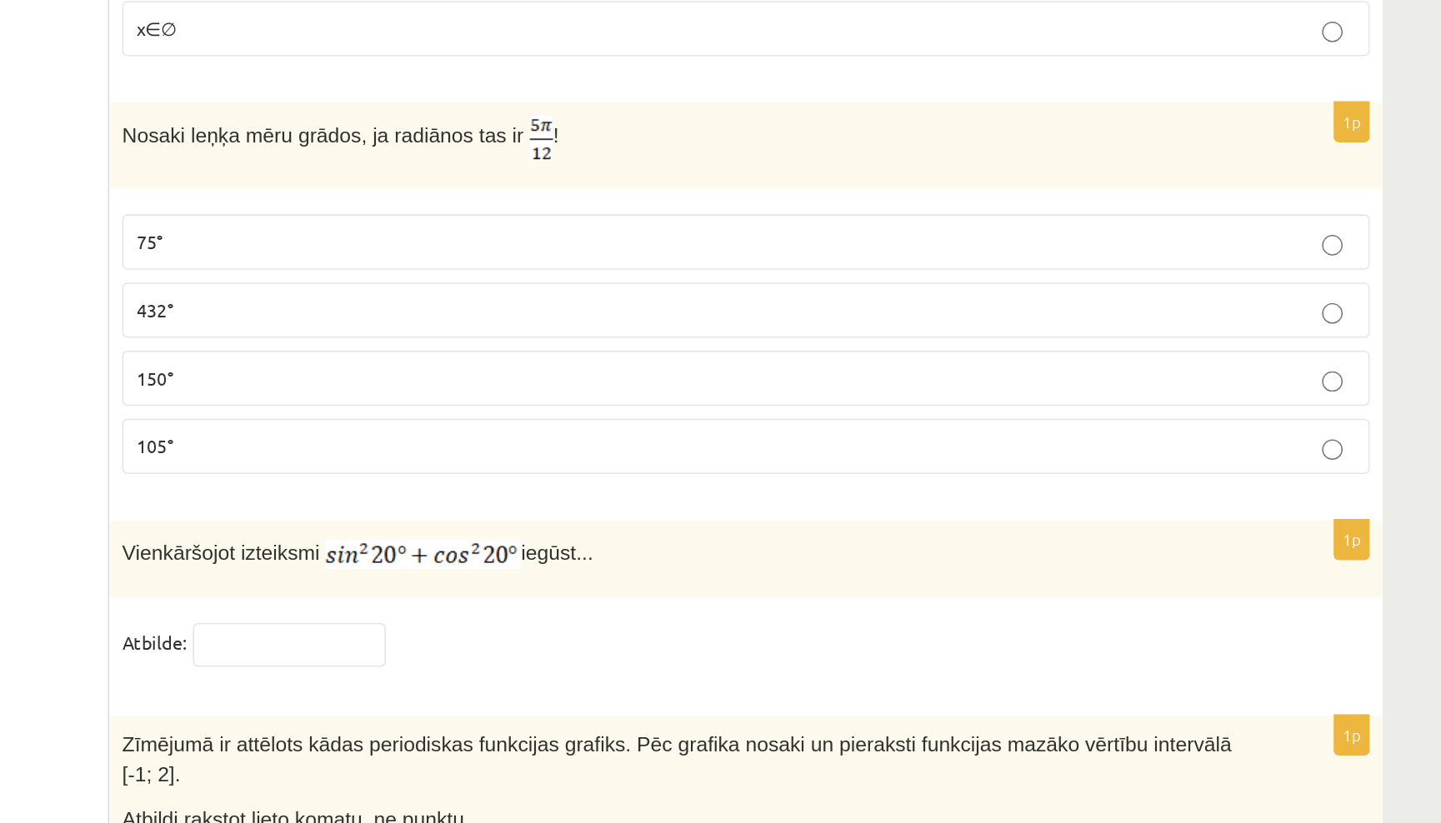
click at [623, 429] on label "75°" at bounding box center [937, 447] width 808 height 36
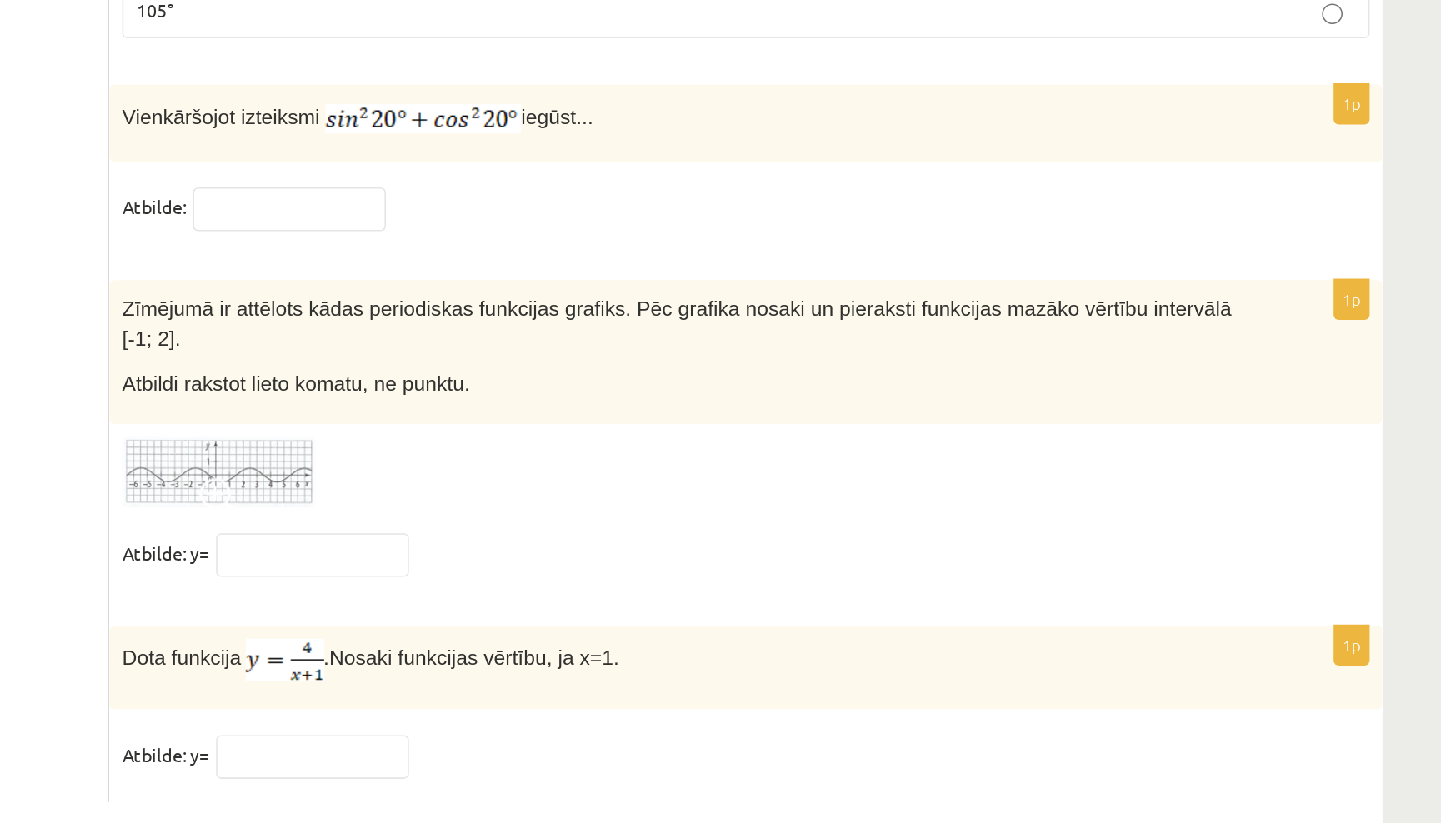
scroll to position [7929, 0]
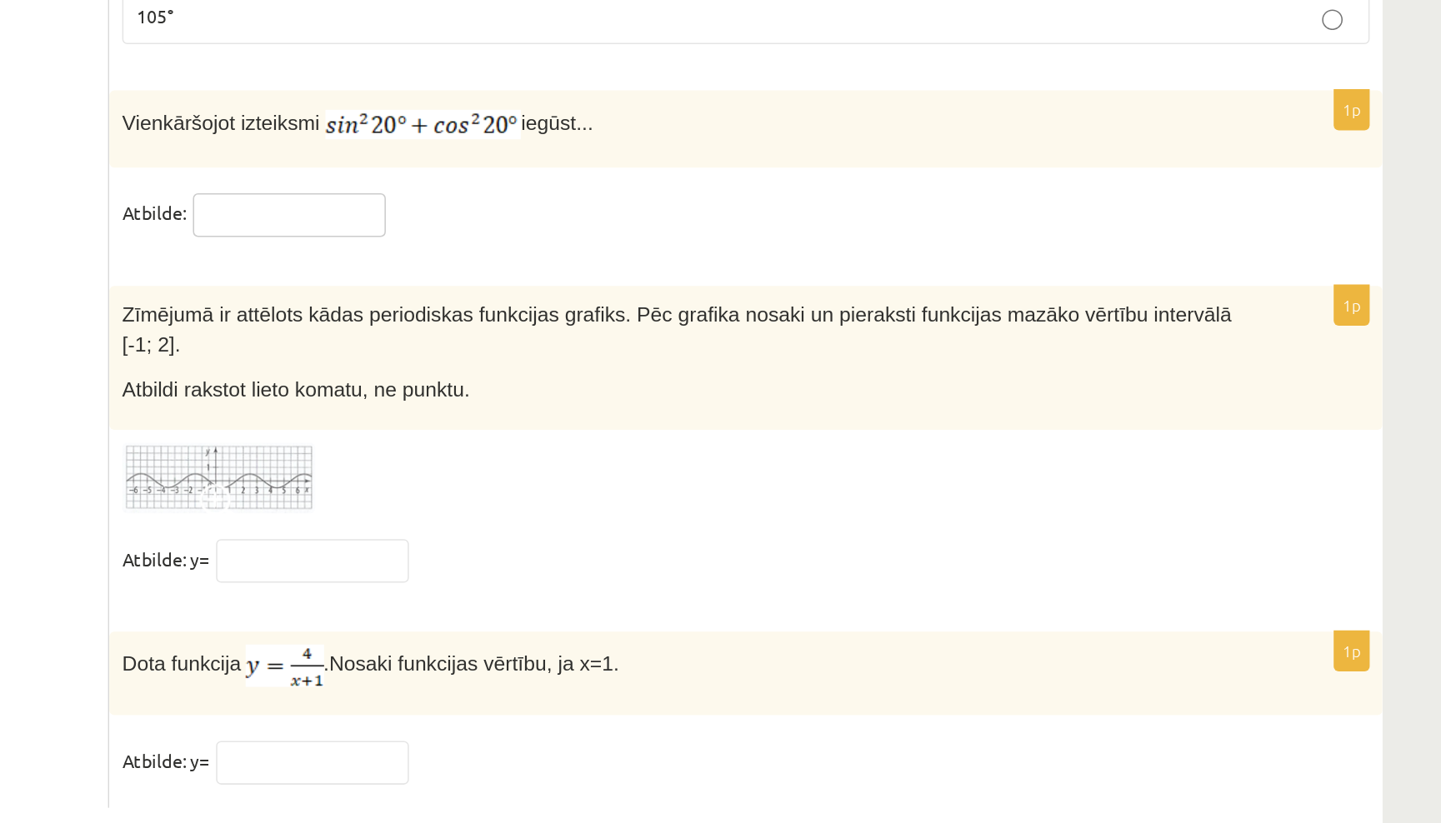
click at [579, 412] on input "text" at bounding box center [641, 426] width 125 height 28
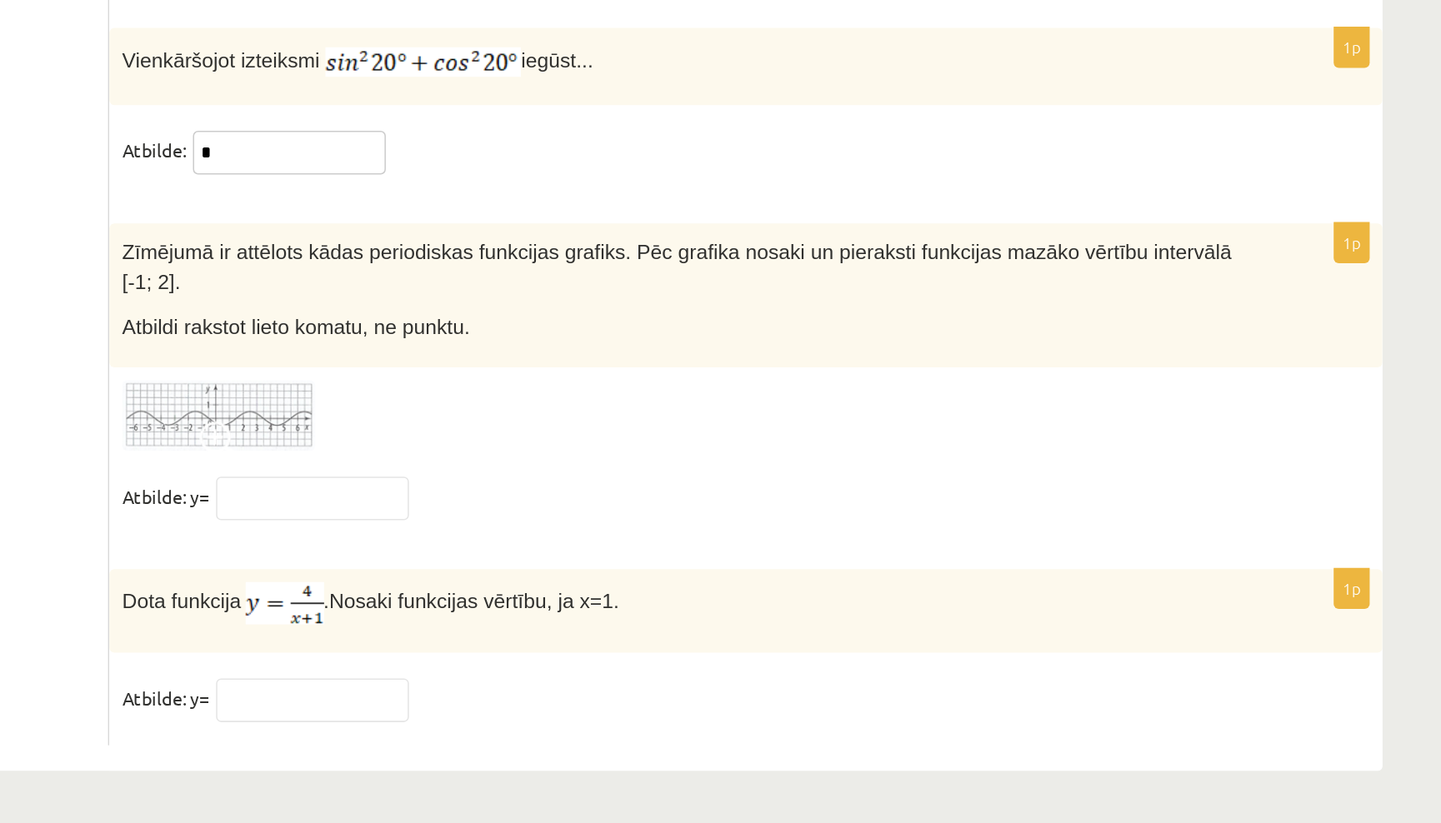
scroll to position [8004, 0]
type input "*"
click at [594, 730] on input "text" at bounding box center [656, 744] width 125 height 28
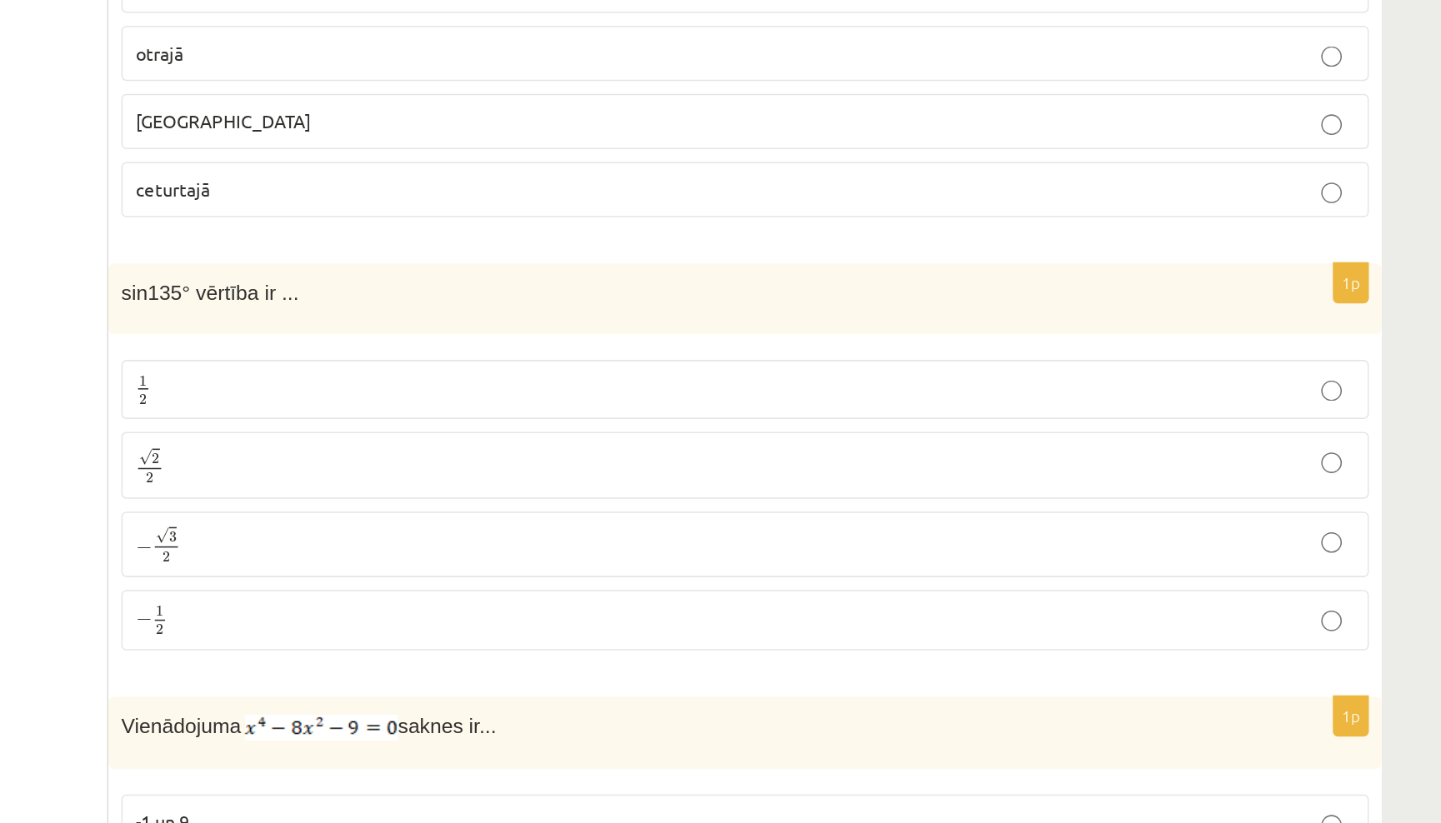
scroll to position [5472, 0]
type input "*"
click at [542, 331] on p "√ 2 2 2 2" at bounding box center [937, 328] width 790 height 24
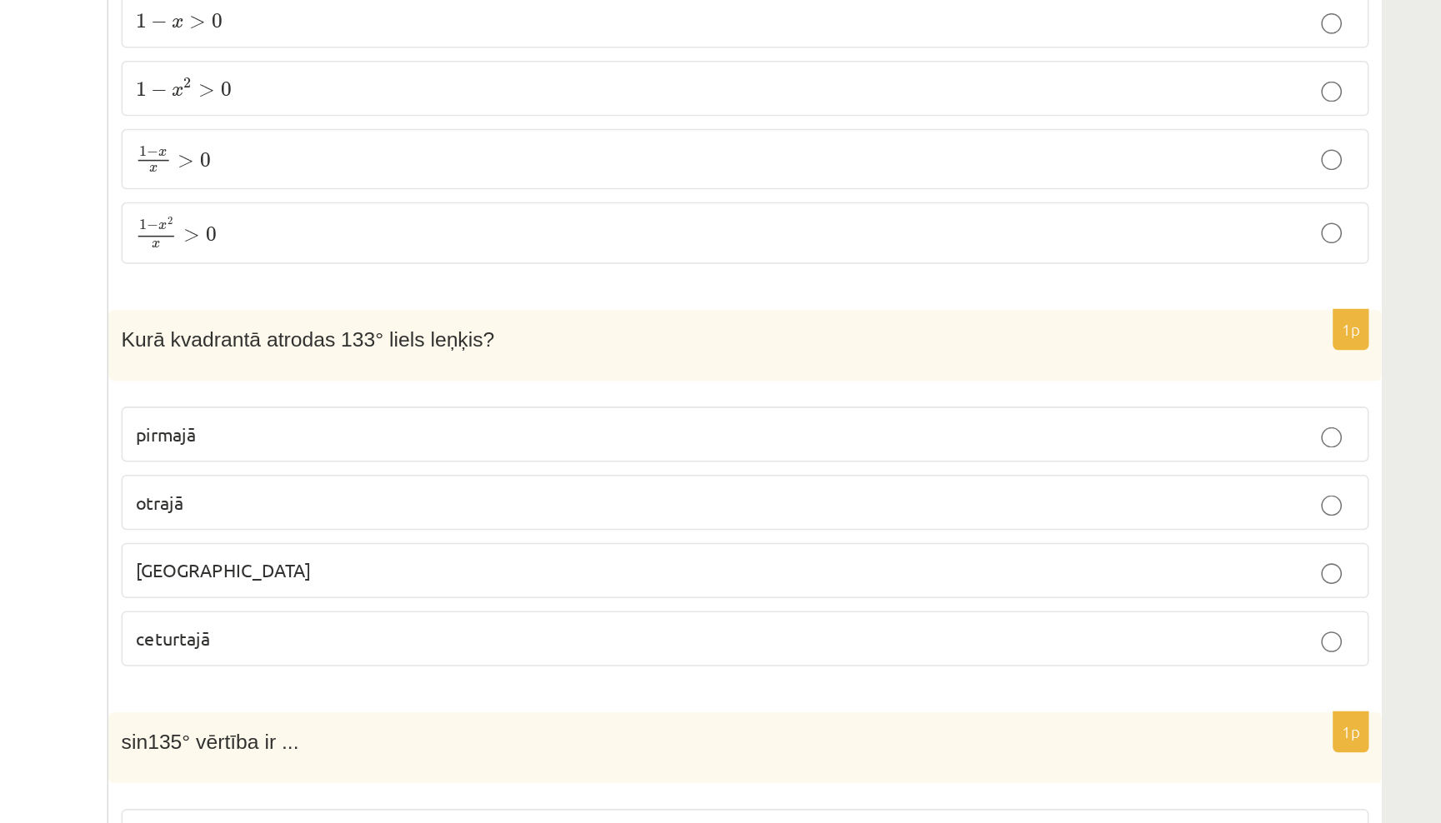
scroll to position [5155, 0]
click at [539, 364] on label "otrajā" at bounding box center [937, 378] width 808 height 36
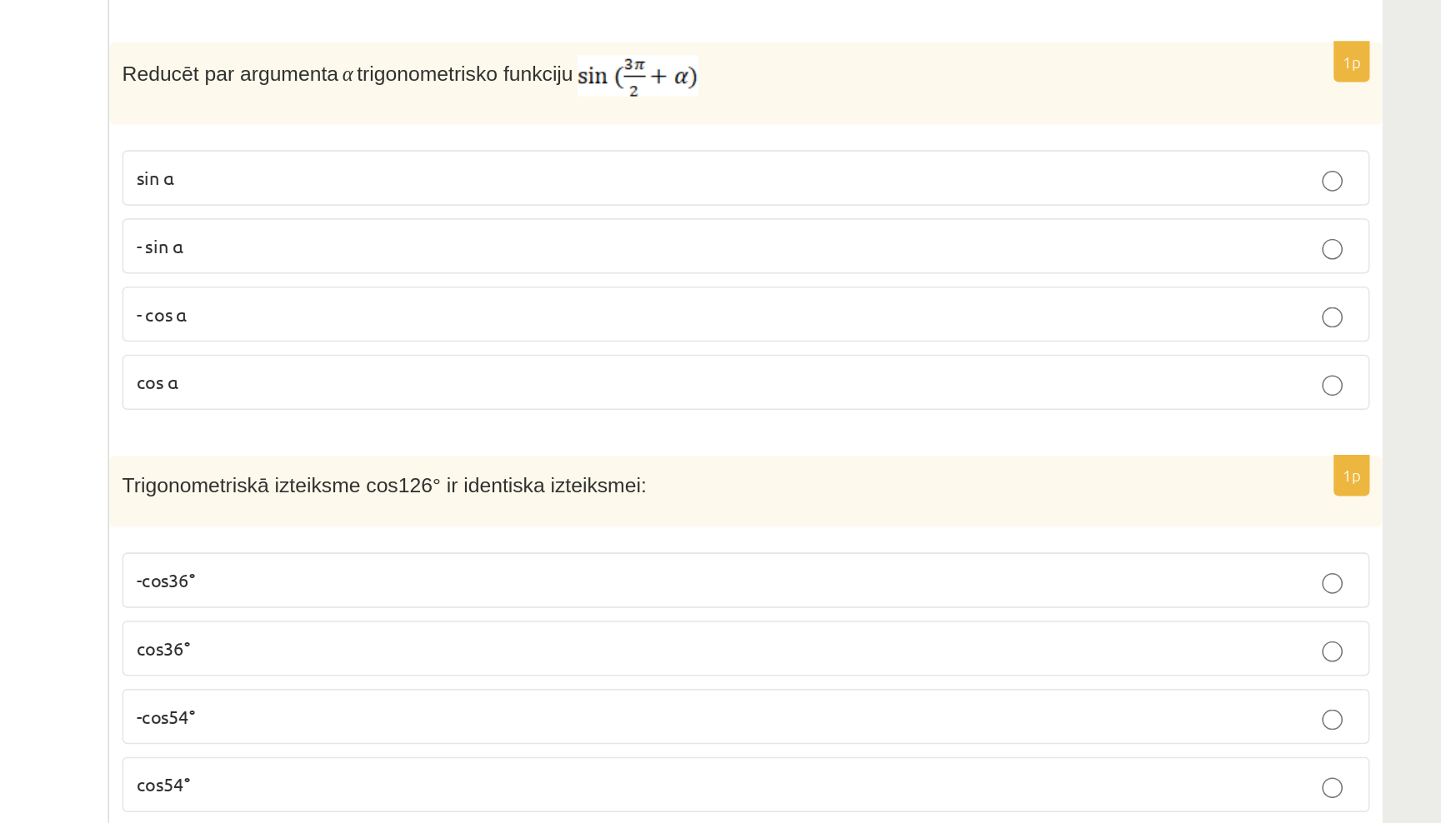
scroll to position [4155, 0]
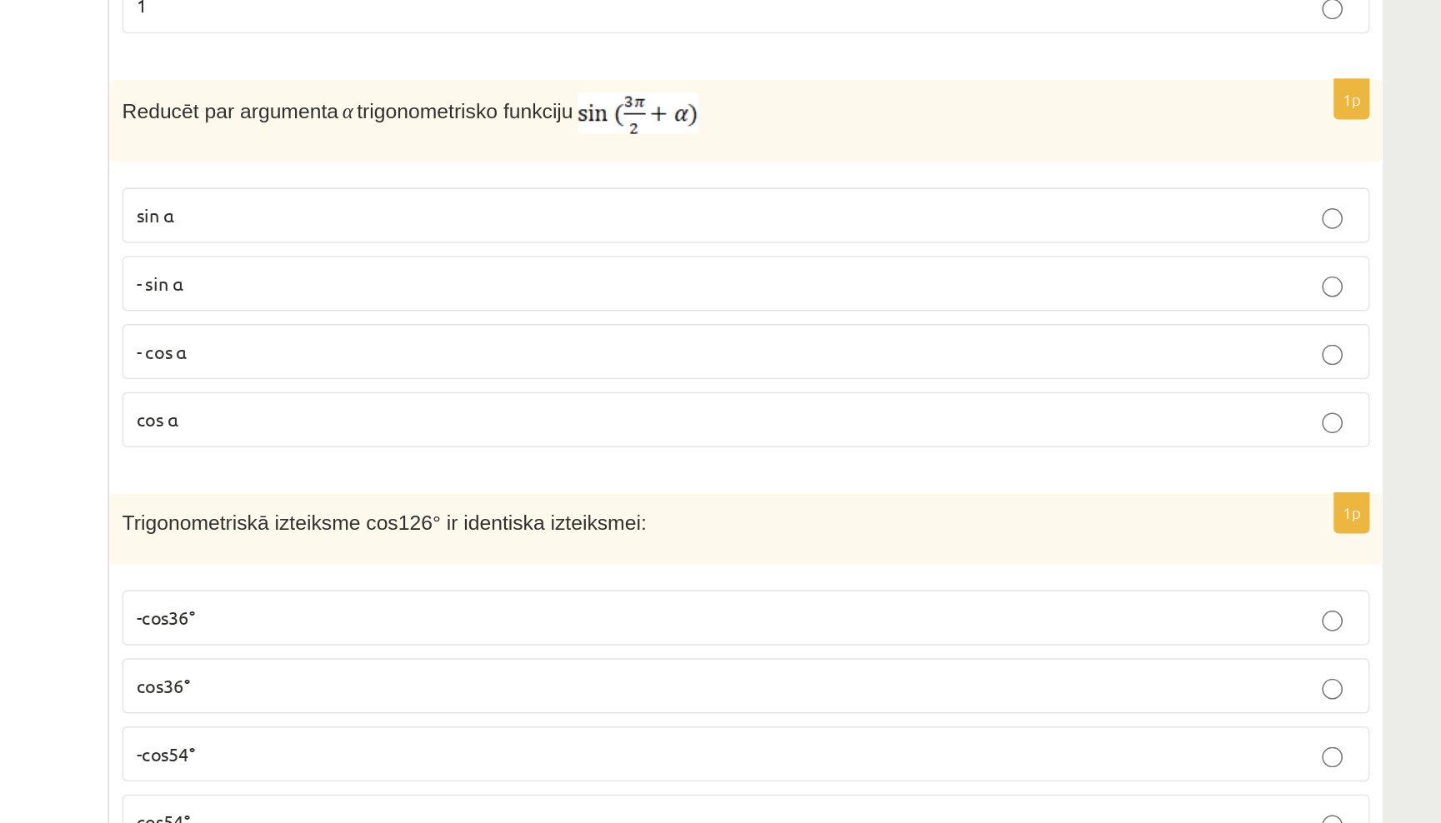
click at [552, 356] on p "- cos ⁡α" at bounding box center [937, 364] width 790 height 17
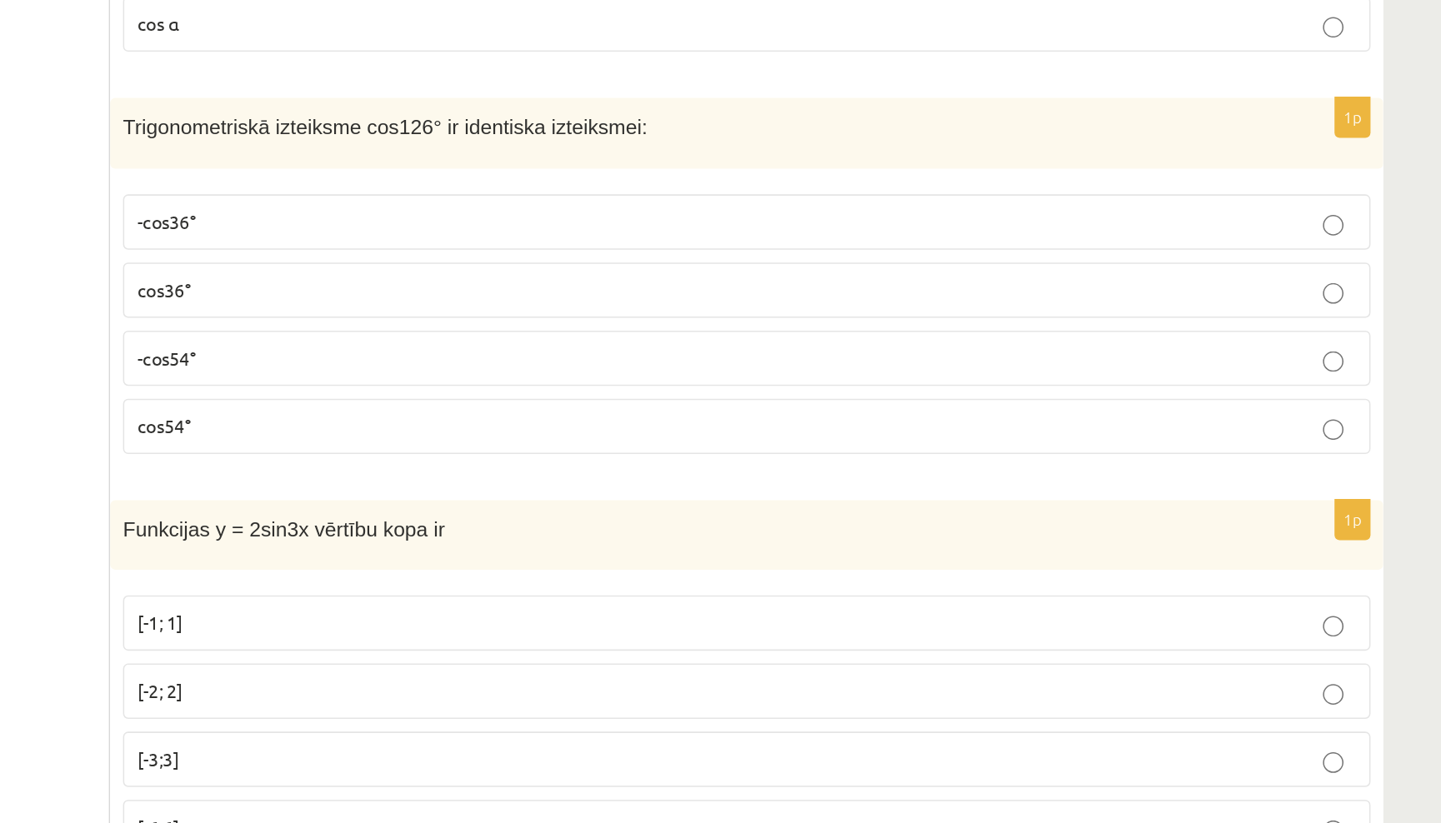
scroll to position [4369, 0]
click at [542, 402] on p "-cos54°" at bounding box center [937, 410] width 790 height 17
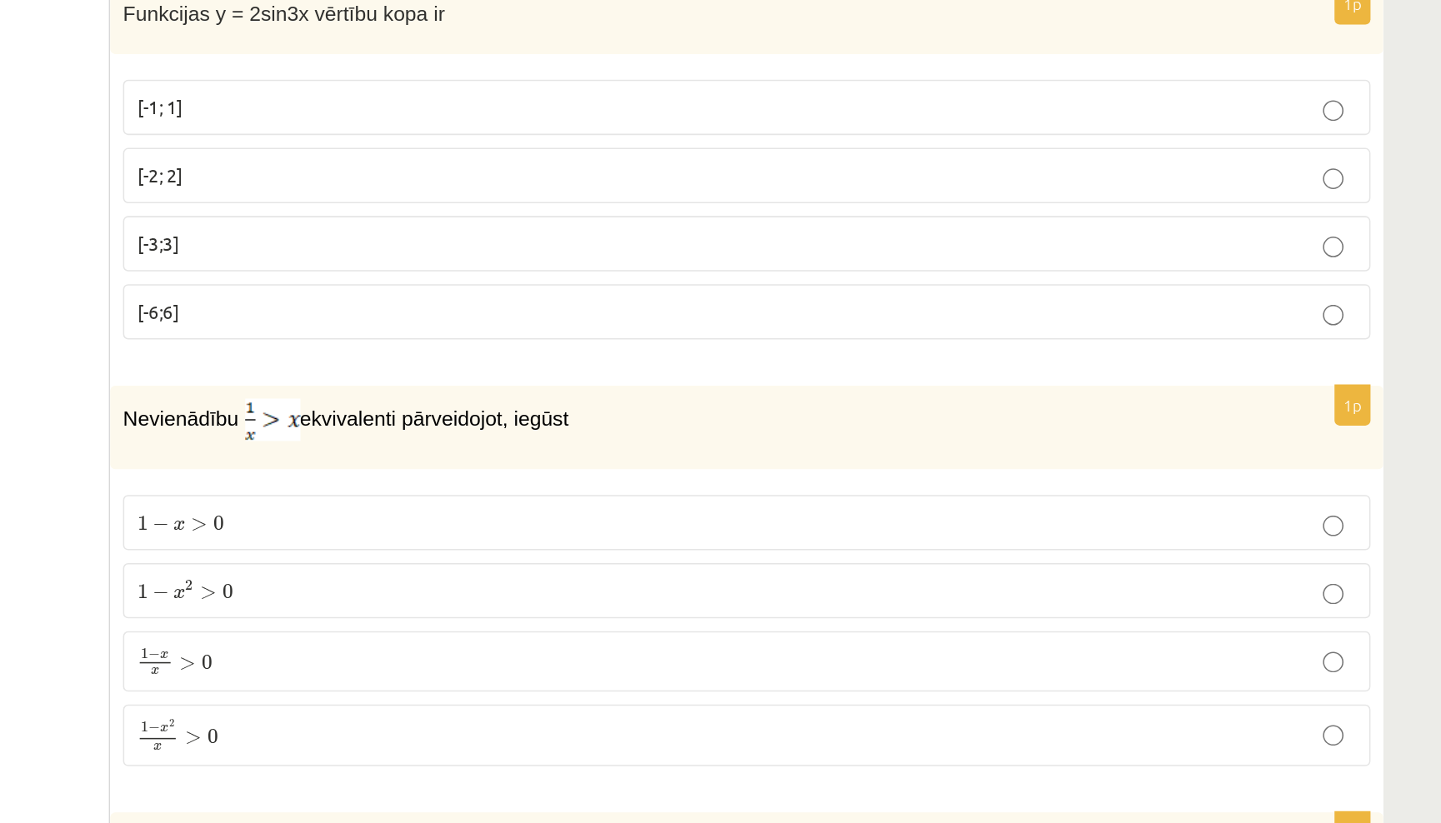
scroll to position [4601, 0]
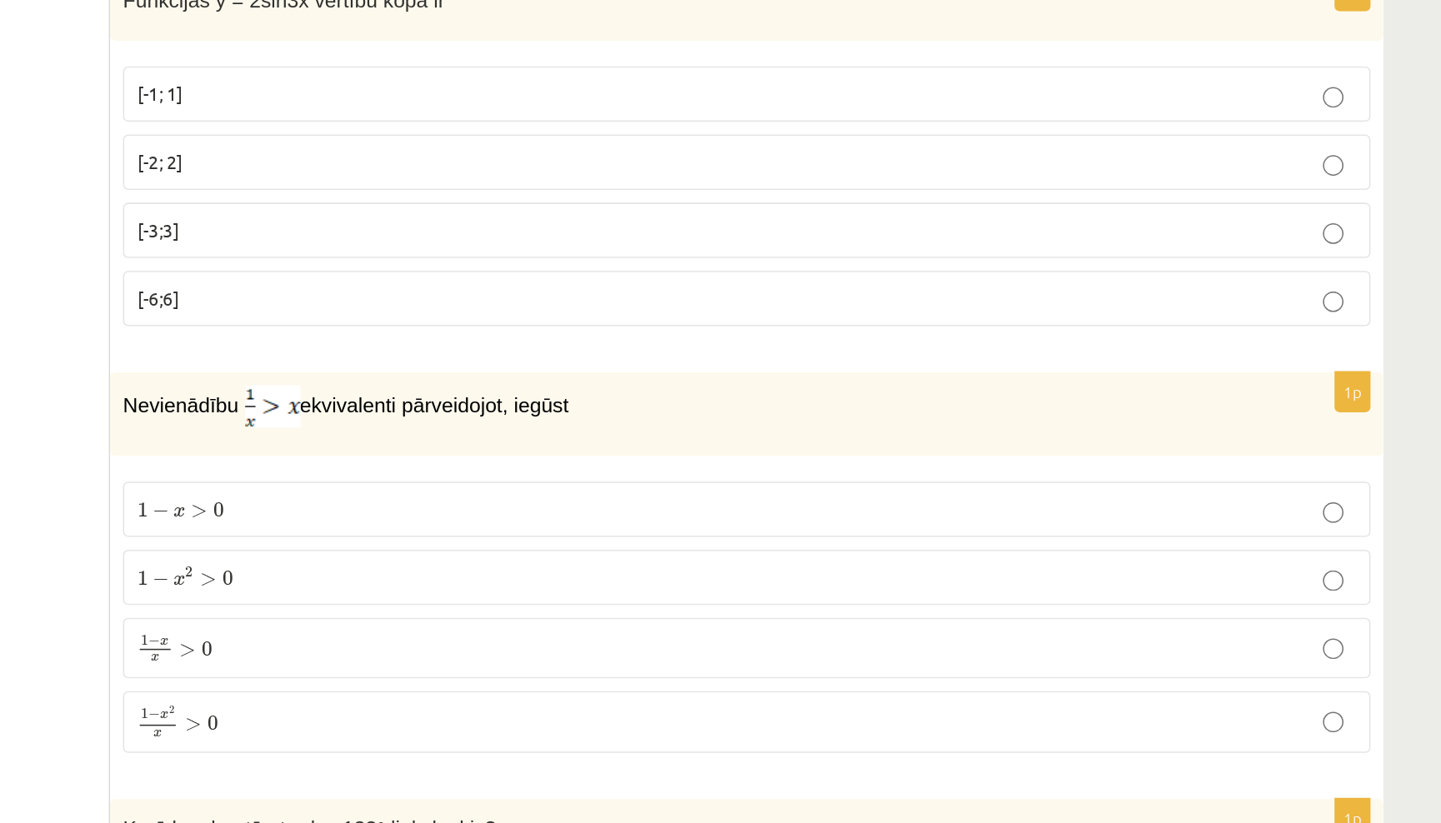
click at [542, 387] on p "[-2; 2]" at bounding box center [937, 395] width 790 height 17
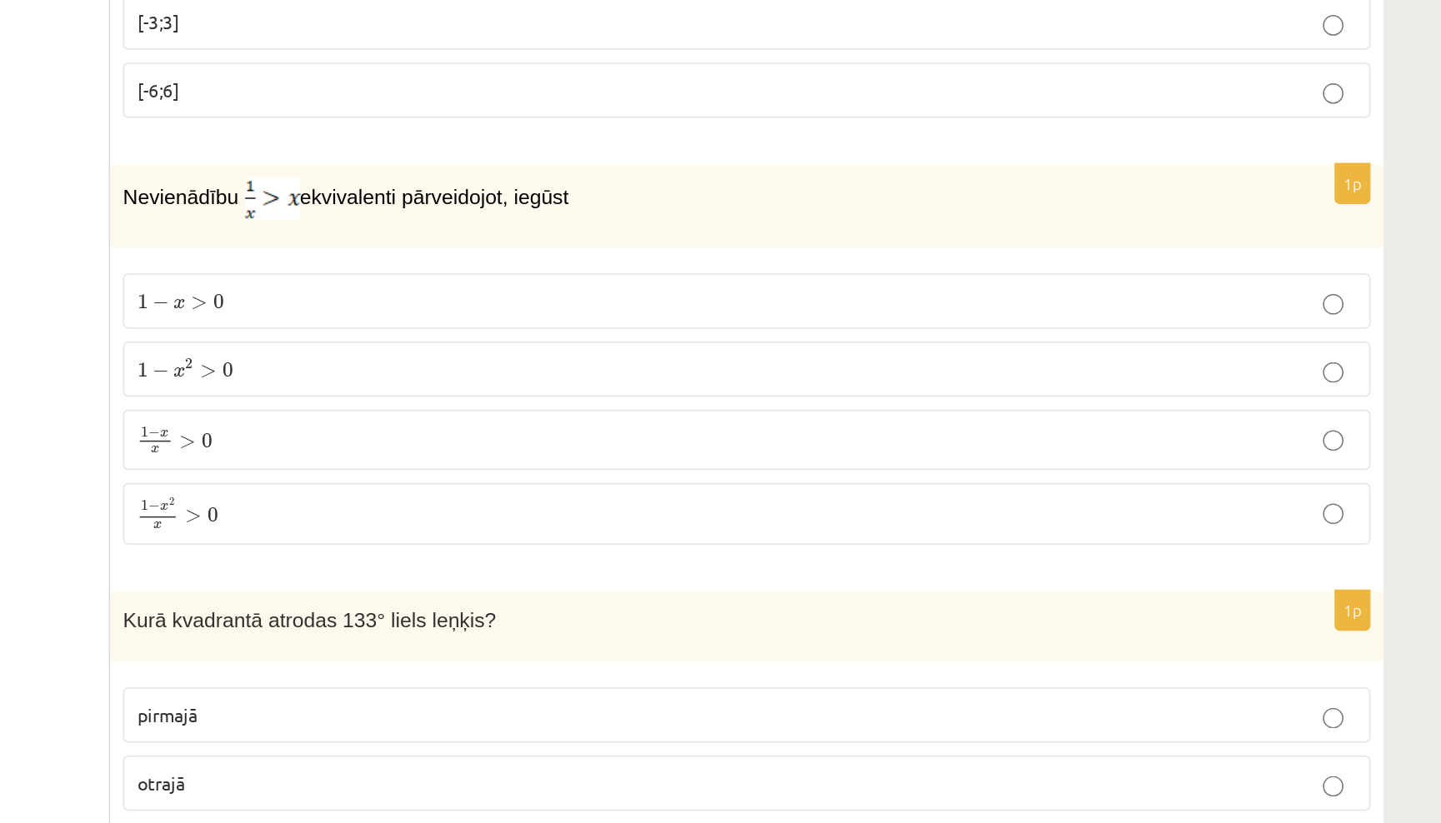
scroll to position [4955, 0]
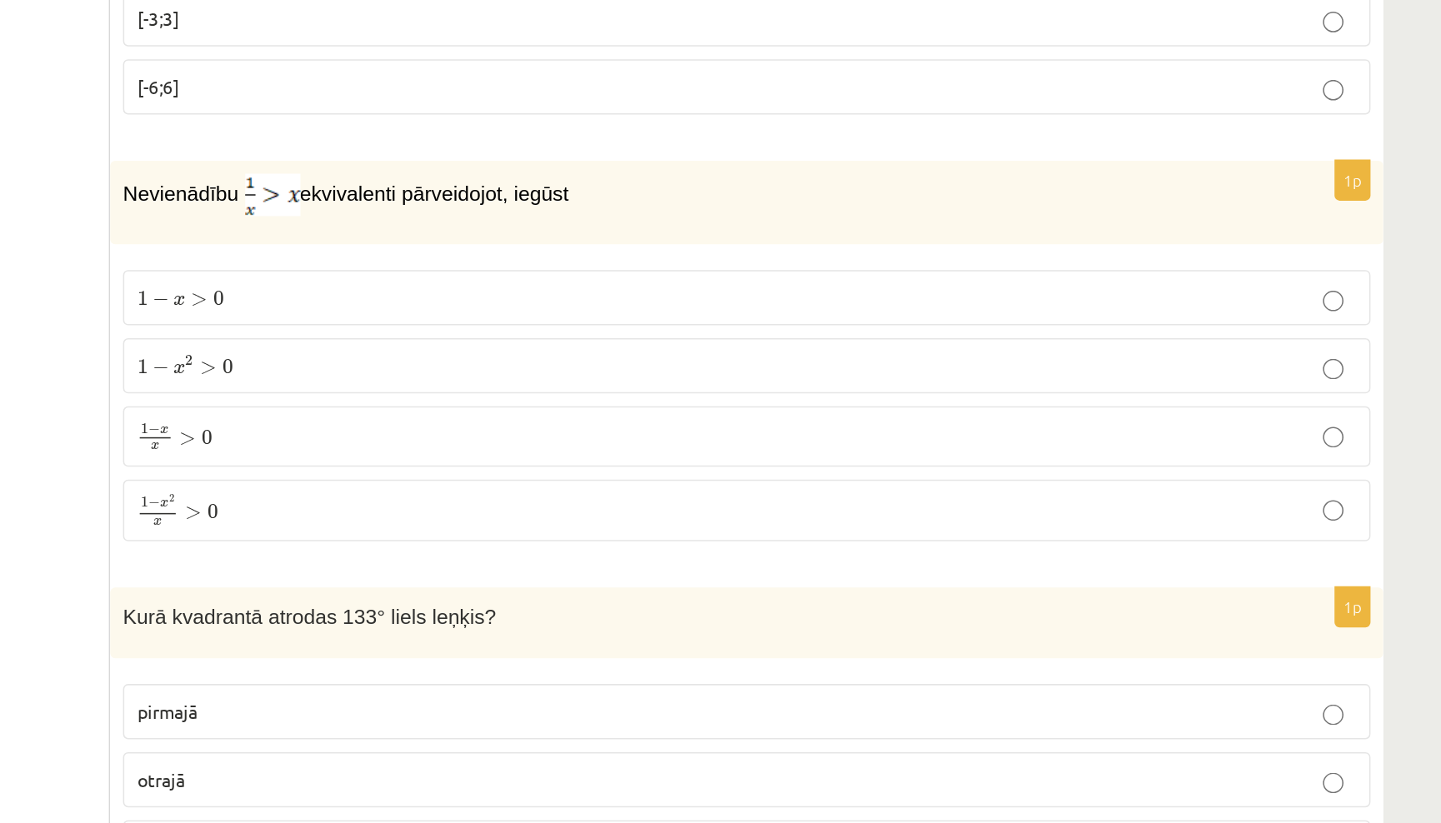
click at [533, 337] on label "1 − x x > 0 1 − x x > 0" at bounding box center [937, 356] width 808 height 39
click at [542, 393] on p "1 − x 2 x > 0 1 − x 2 x > 0" at bounding box center [937, 404] width 790 height 22
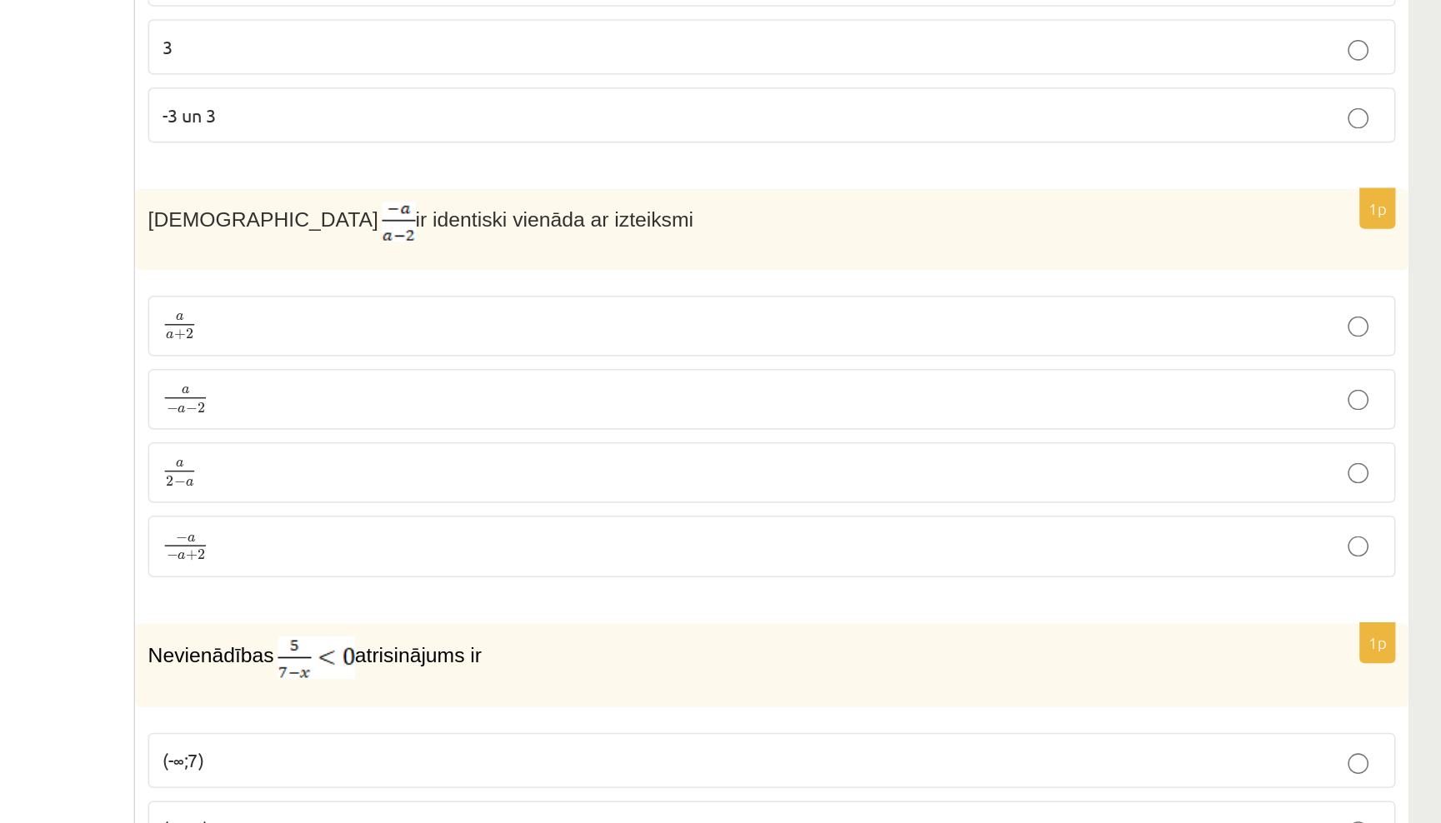
scroll to position [5806, 0]
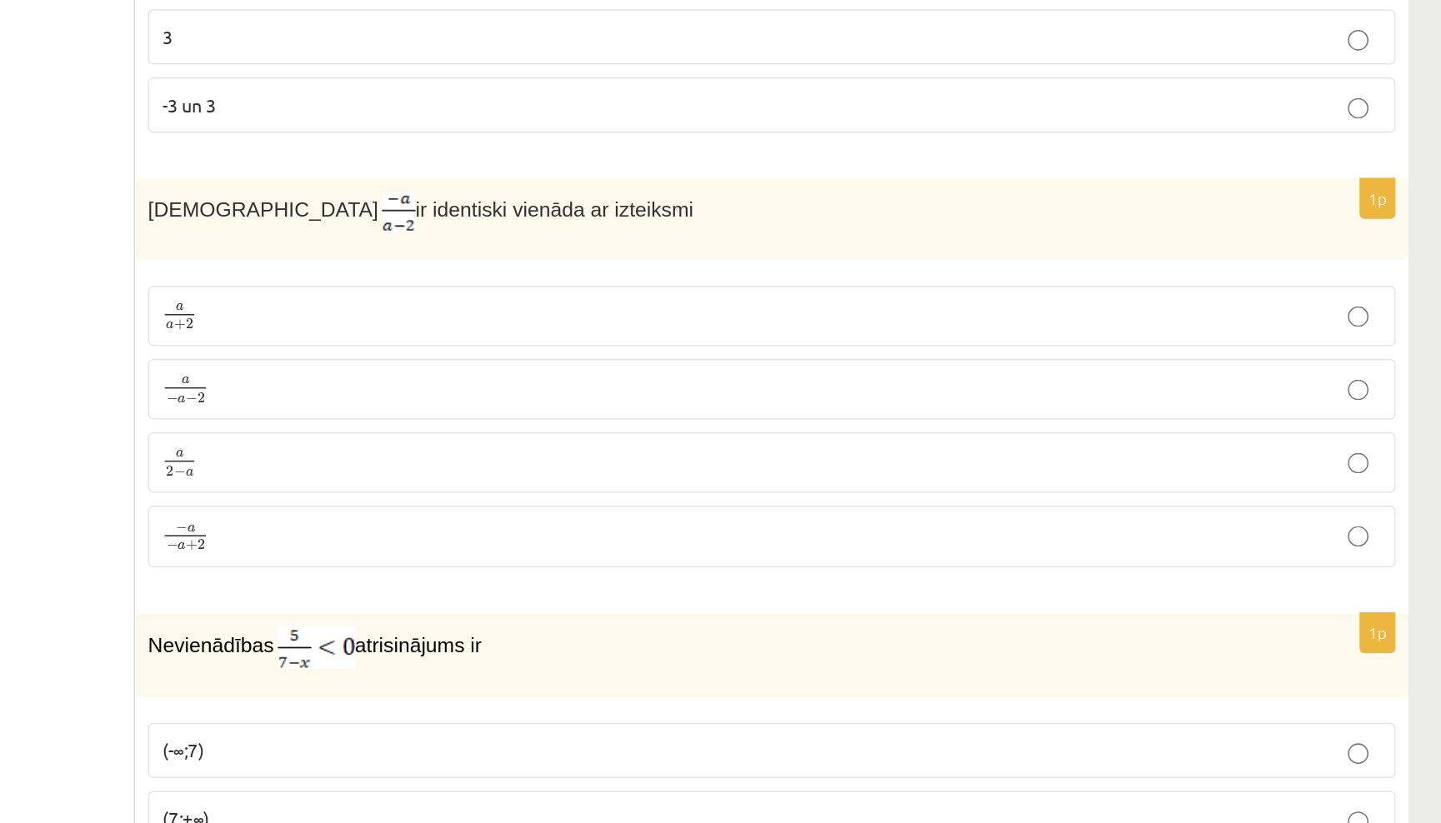
click at [542, 579] on p "a 2 − a a 2 − a" at bounding box center [937, 589] width 790 height 21
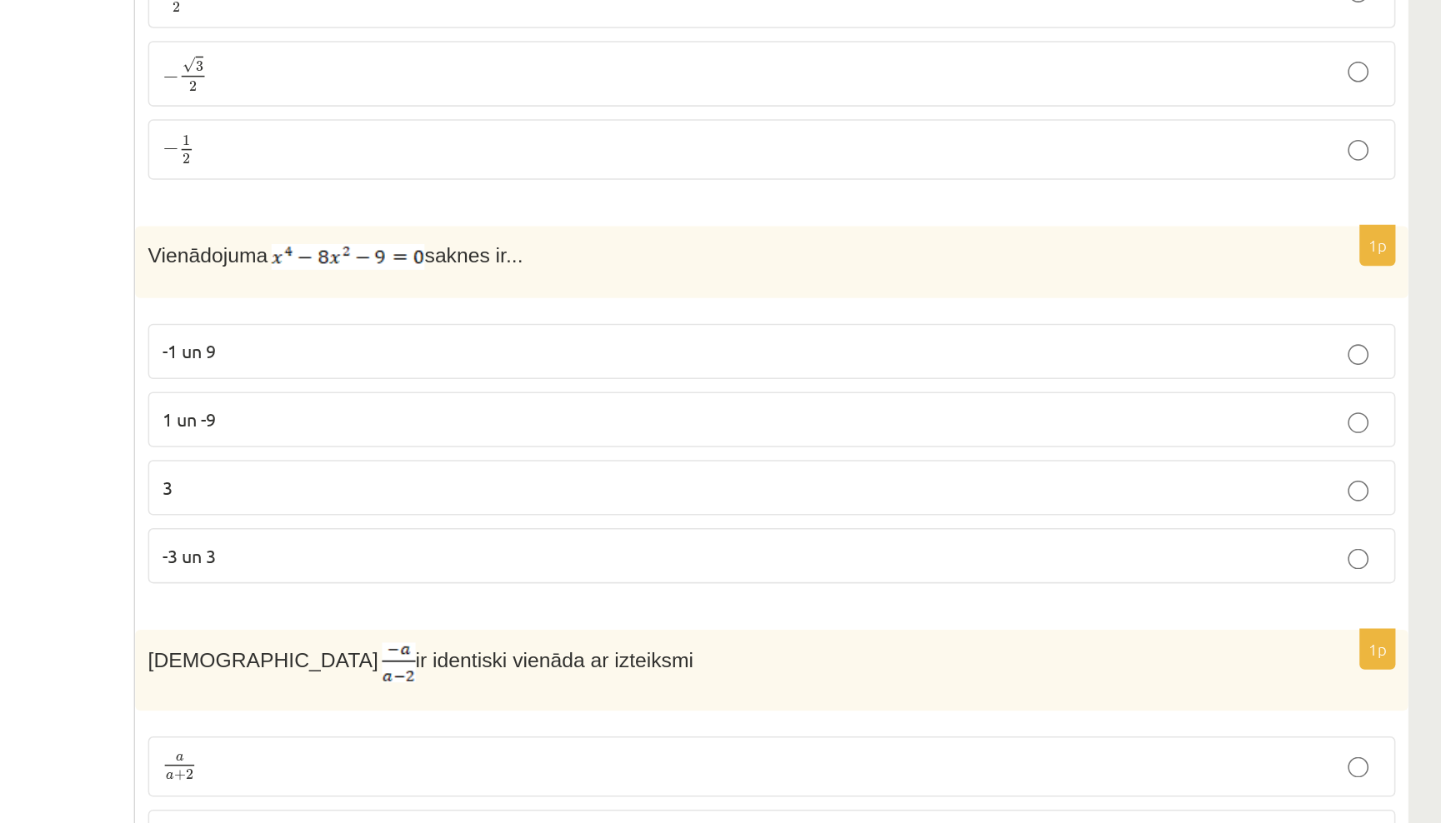
scroll to position [5804, 0]
click at [542, 369] on p "-3 un 3" at bounding box center [937, 360] width 790 height 17
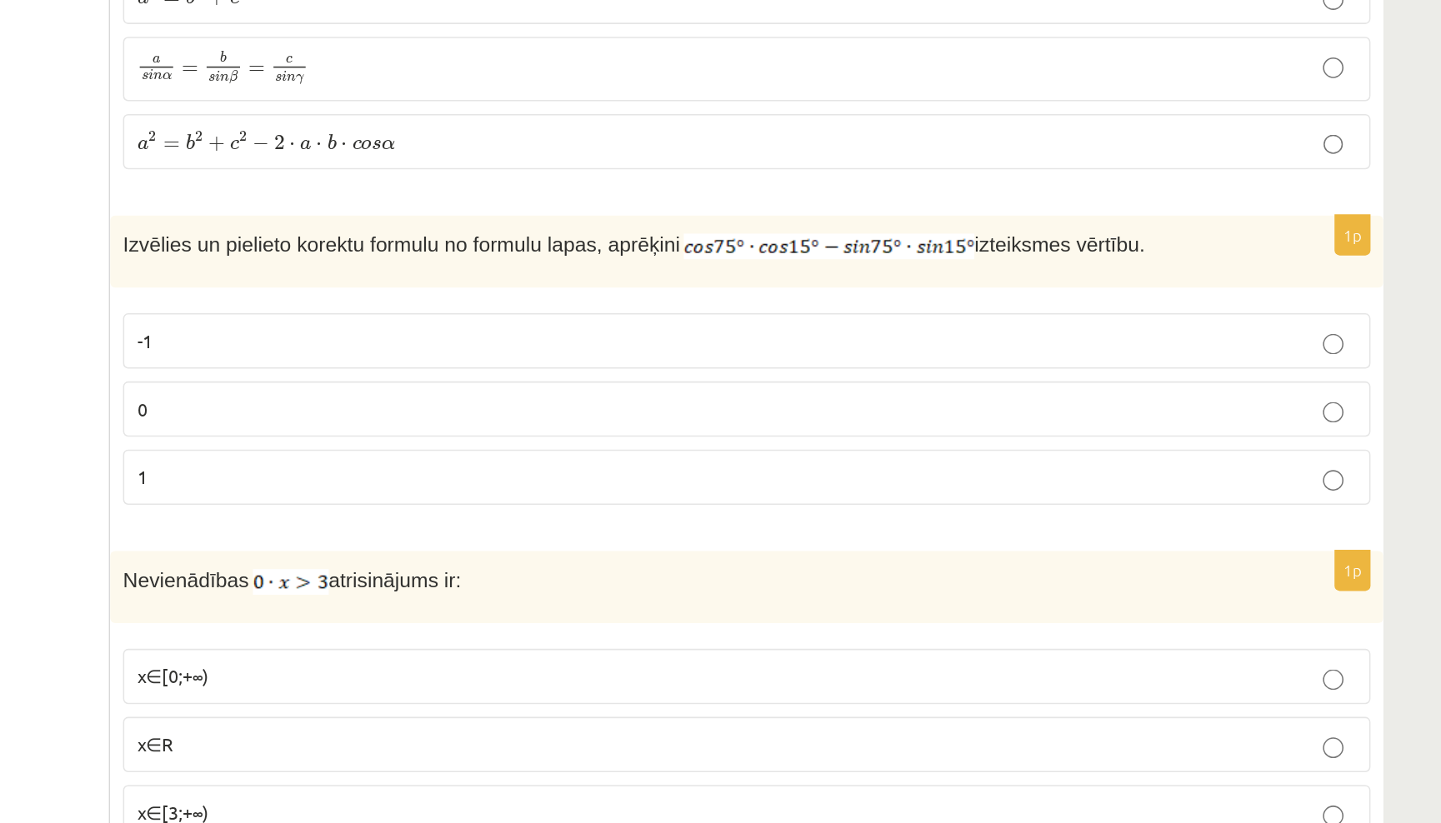
scroll to position [7381, 0]
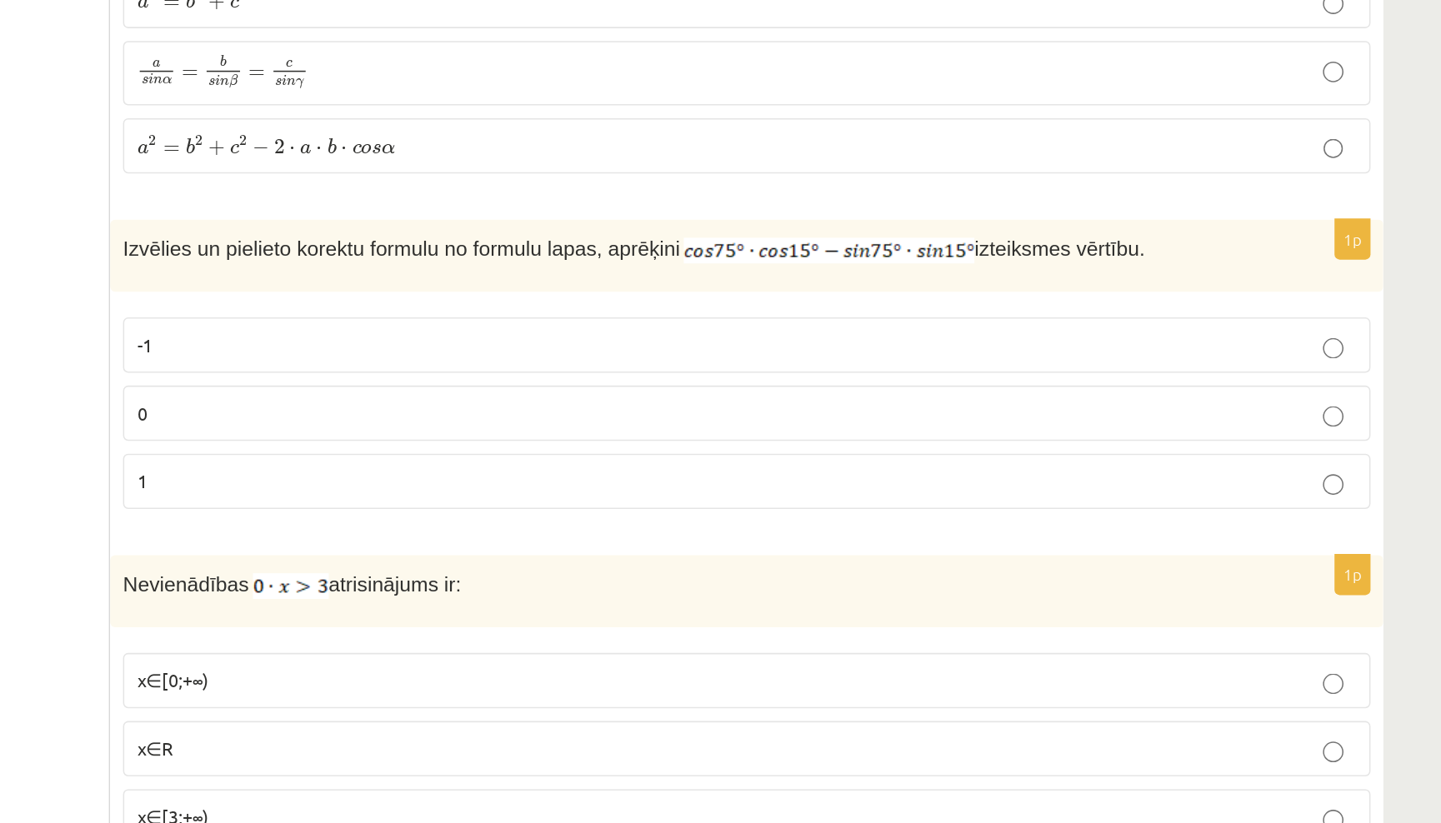
click at [533, 286] on label "0" at bounding box center [937, 268] width 808 height 36
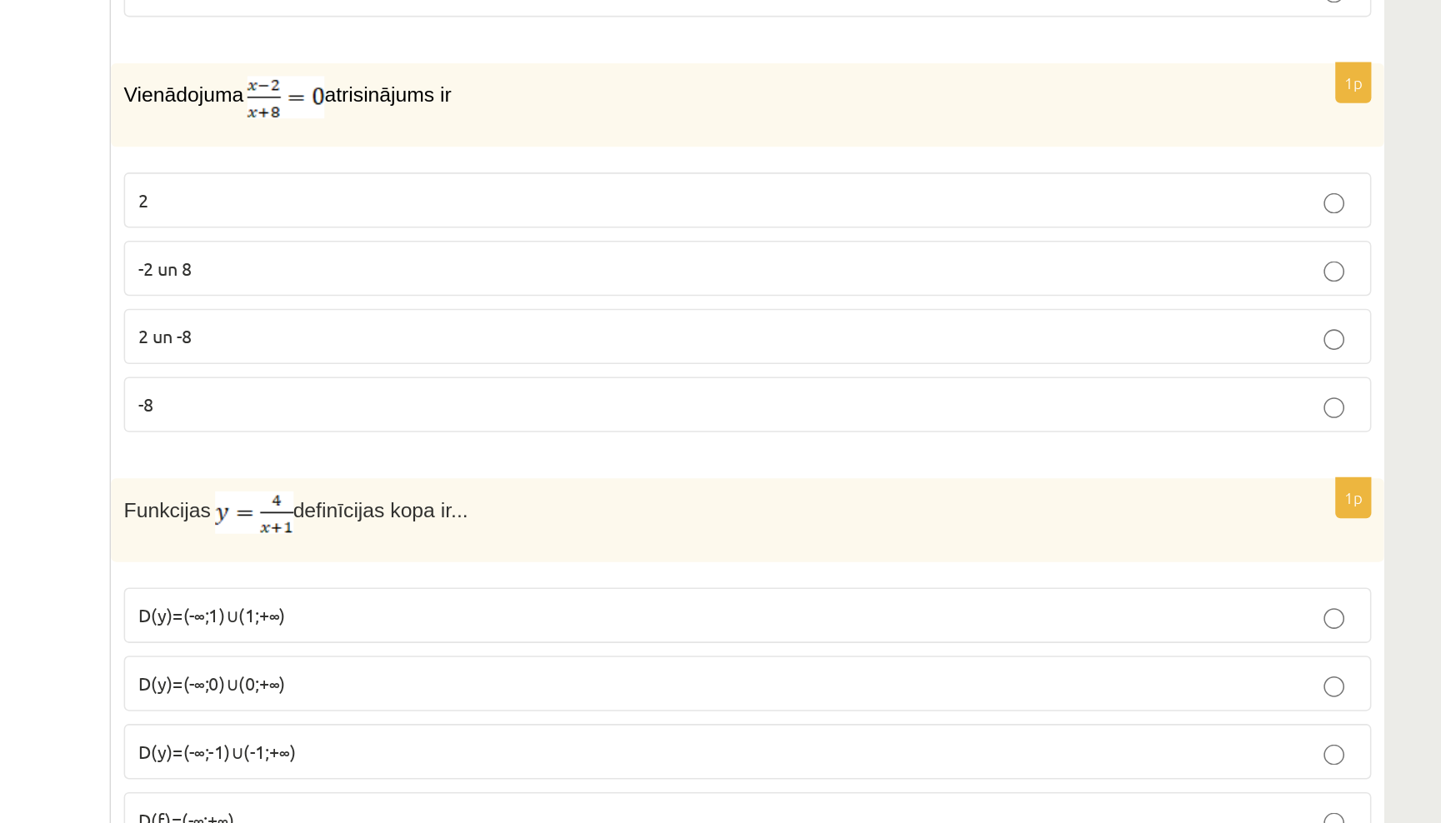
scroll to position [6545, 0]
click at [533, 289] on label "2" at bounding box center [937, 307] width 808 height 36
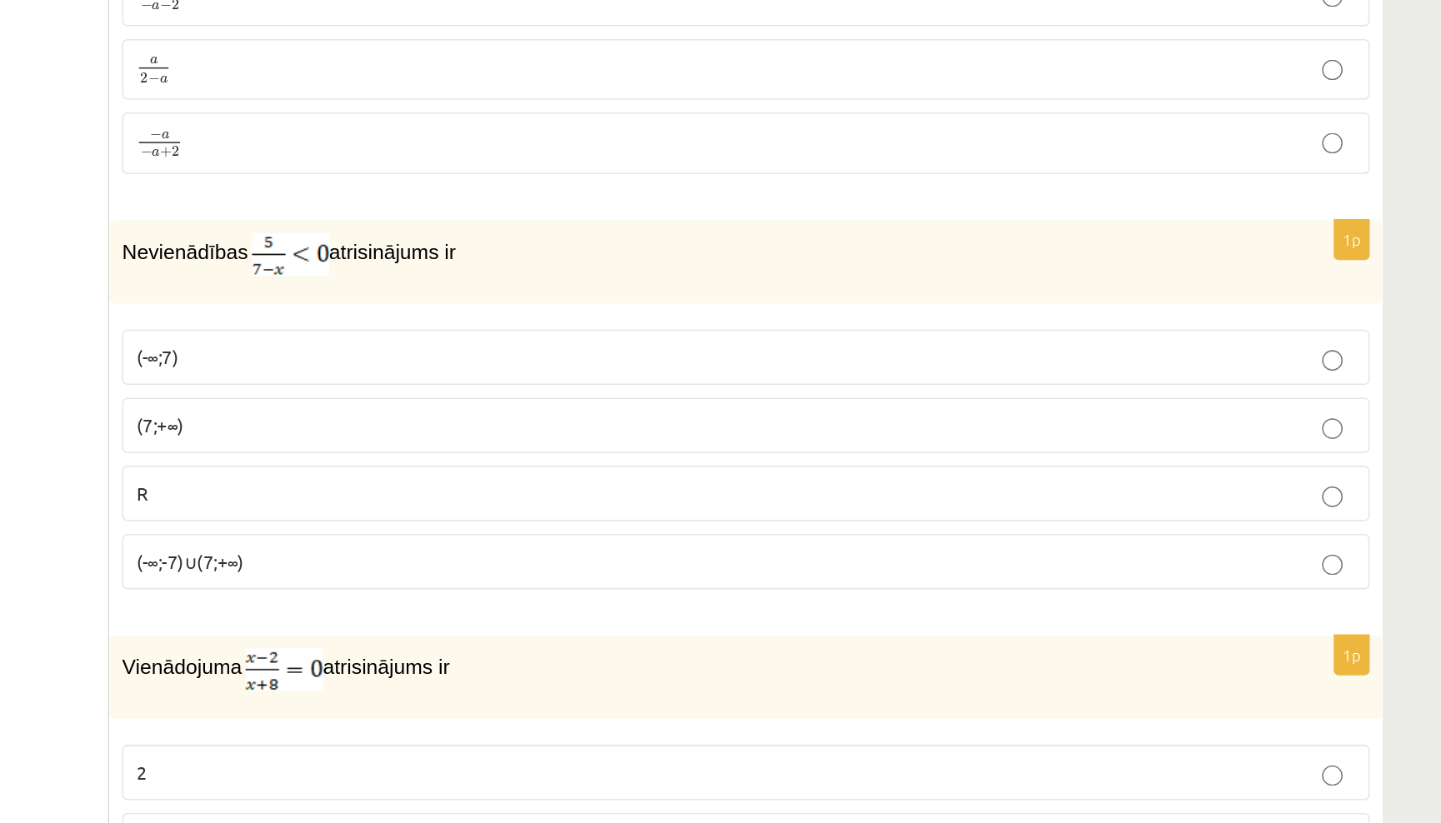
scroll to position [6336, 0]
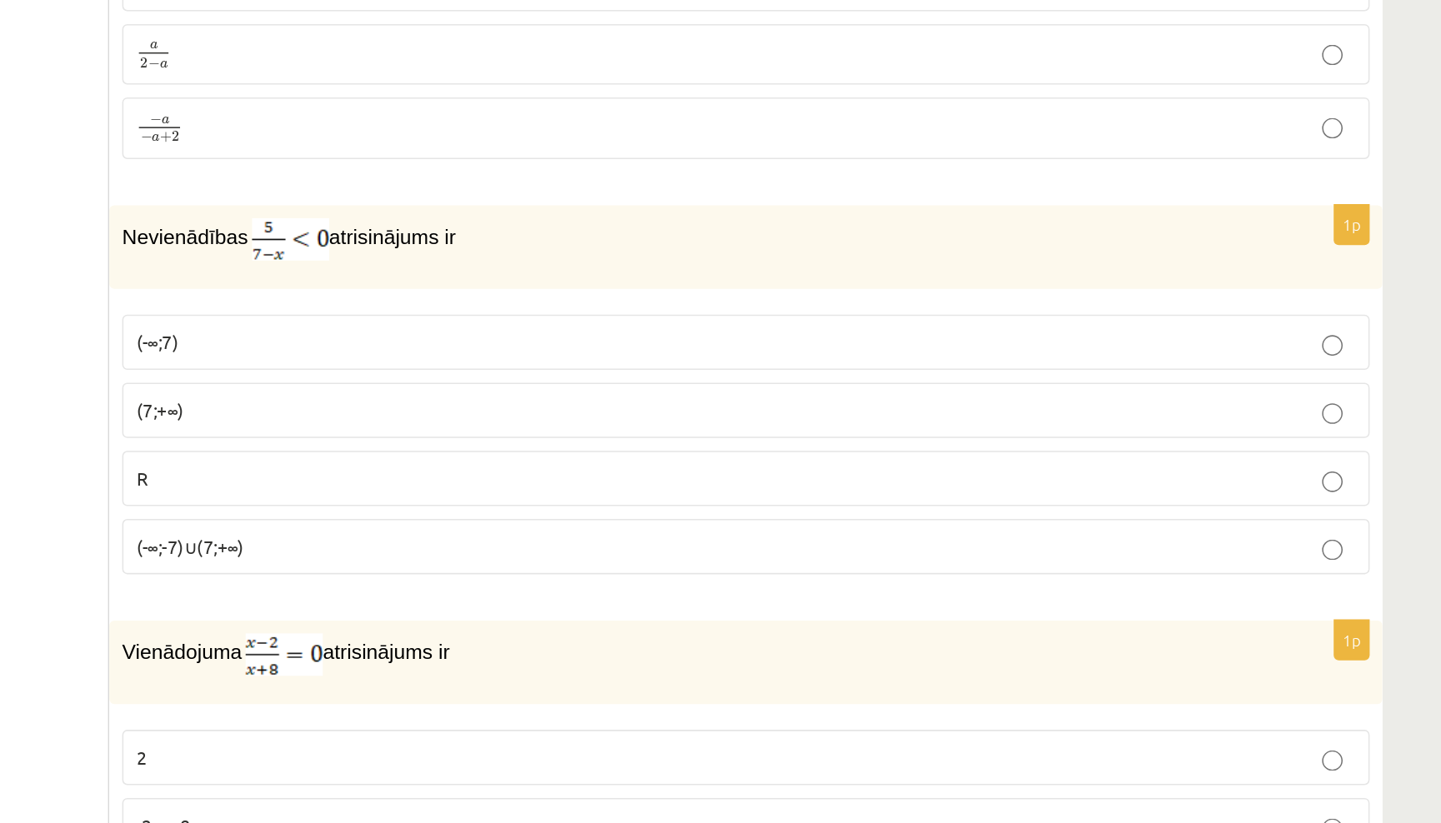
click at [542, 245] on p "(-∞;7)" at bounding box center [937, 245] width 790 height 17
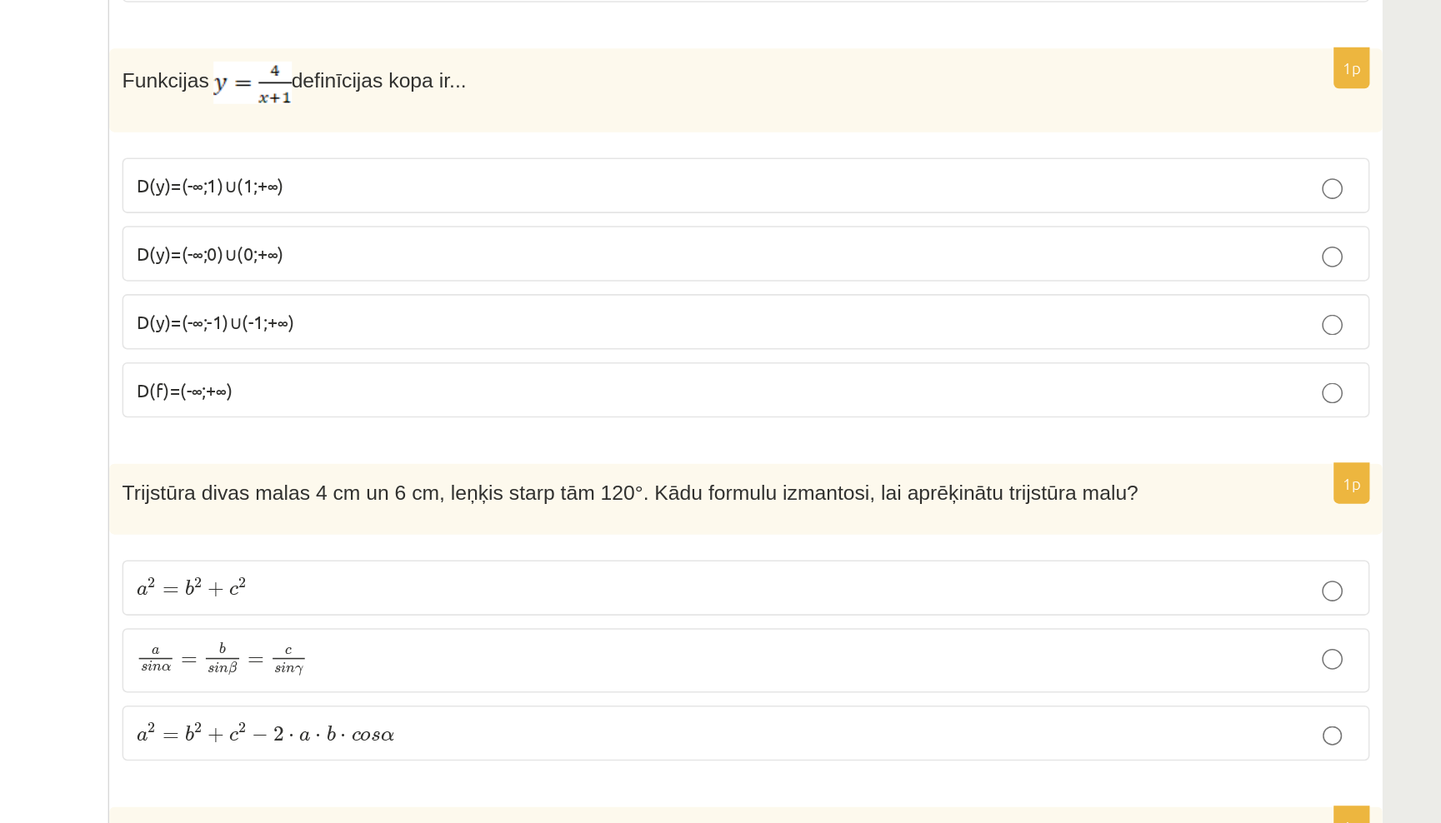
scroll to position [6995, 0]
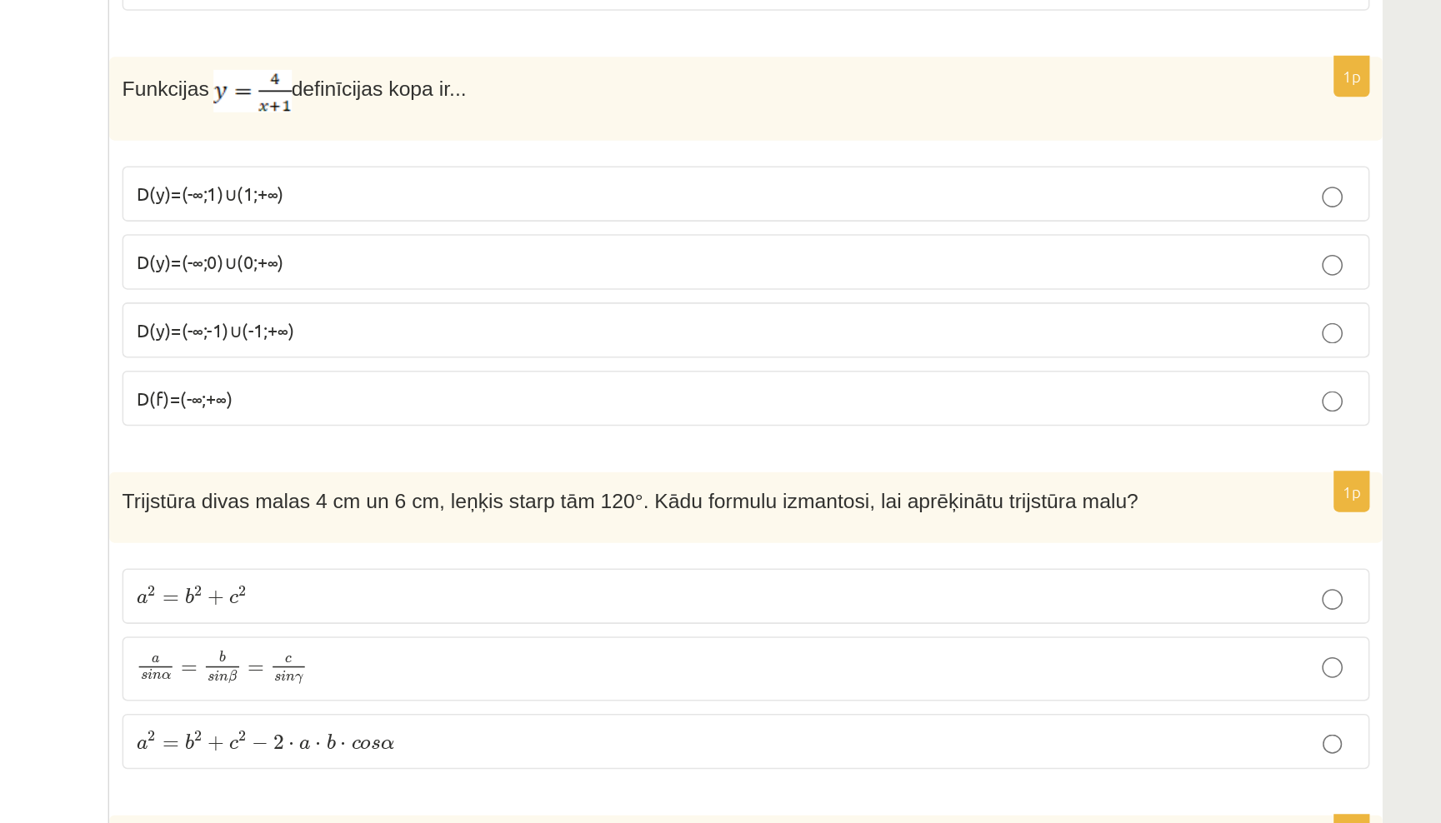
click at [542, 178] on p "D(y)=(-∞;0)∪(0;+∞)" at bounding box center [937, 169] width 790 height 17
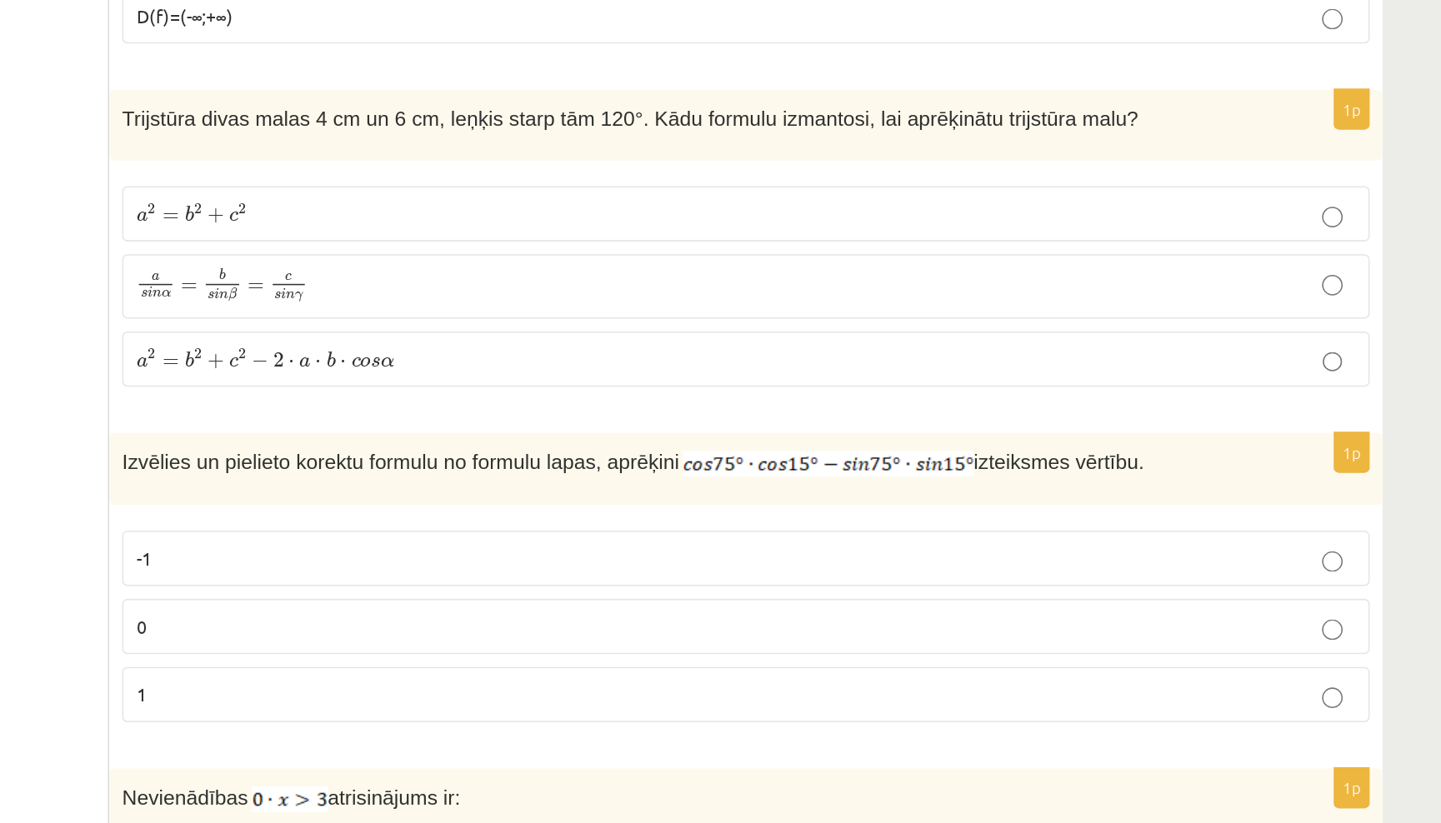
click at [542, 472] on p "a 2 = b 2 + c 2 − 2 ⋅ a ⋅ b ⋅ c o s α a 2 = b 2 + c 2 − 2 ⋅ a ⋅ b ⋅ c o s α" at bounding box center [937, 480] width 790 height 17
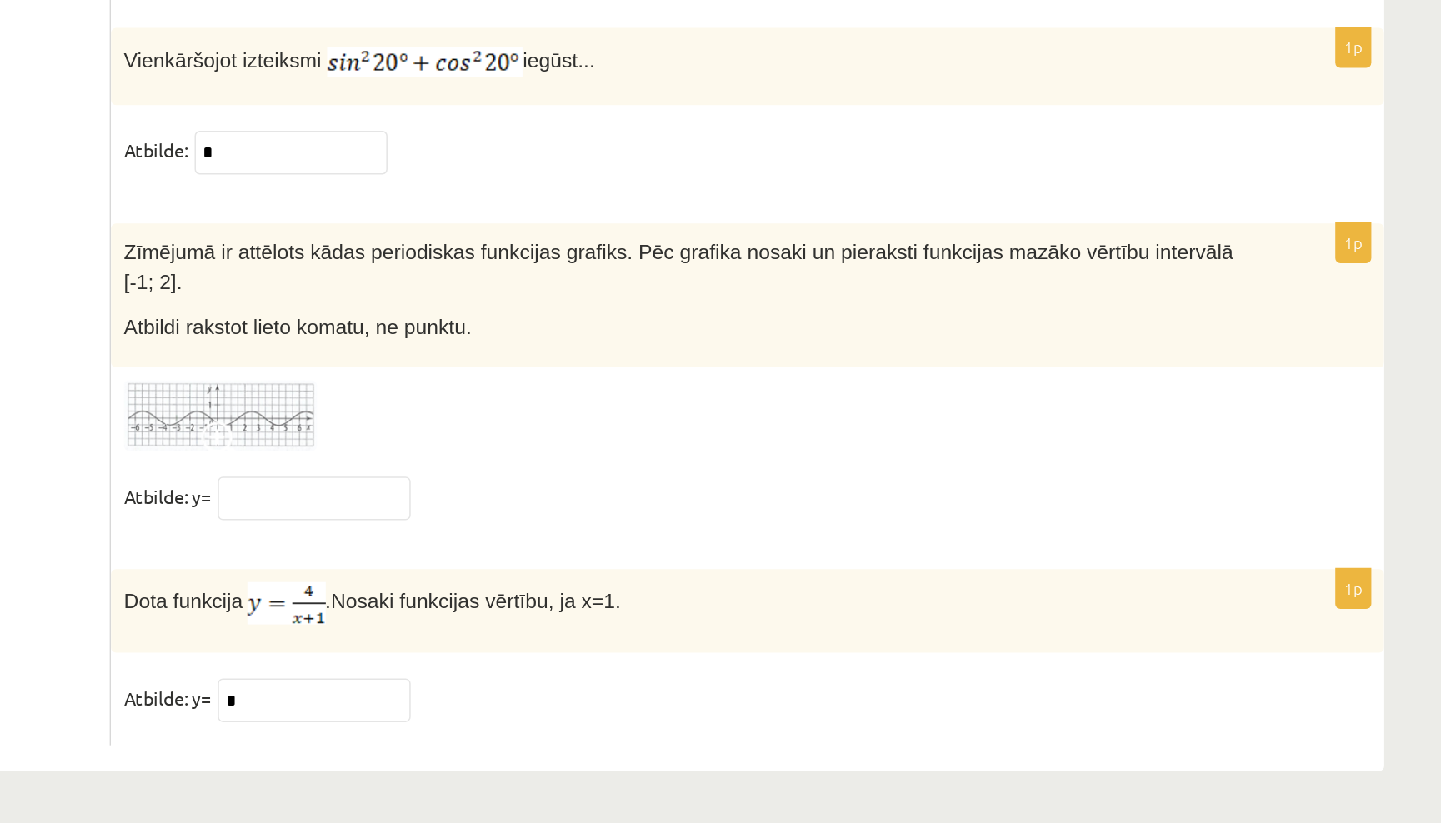
scroll to position [8004, 0]
click at [533, 537] on img at bounding box center [595, 560] width 125 height 46
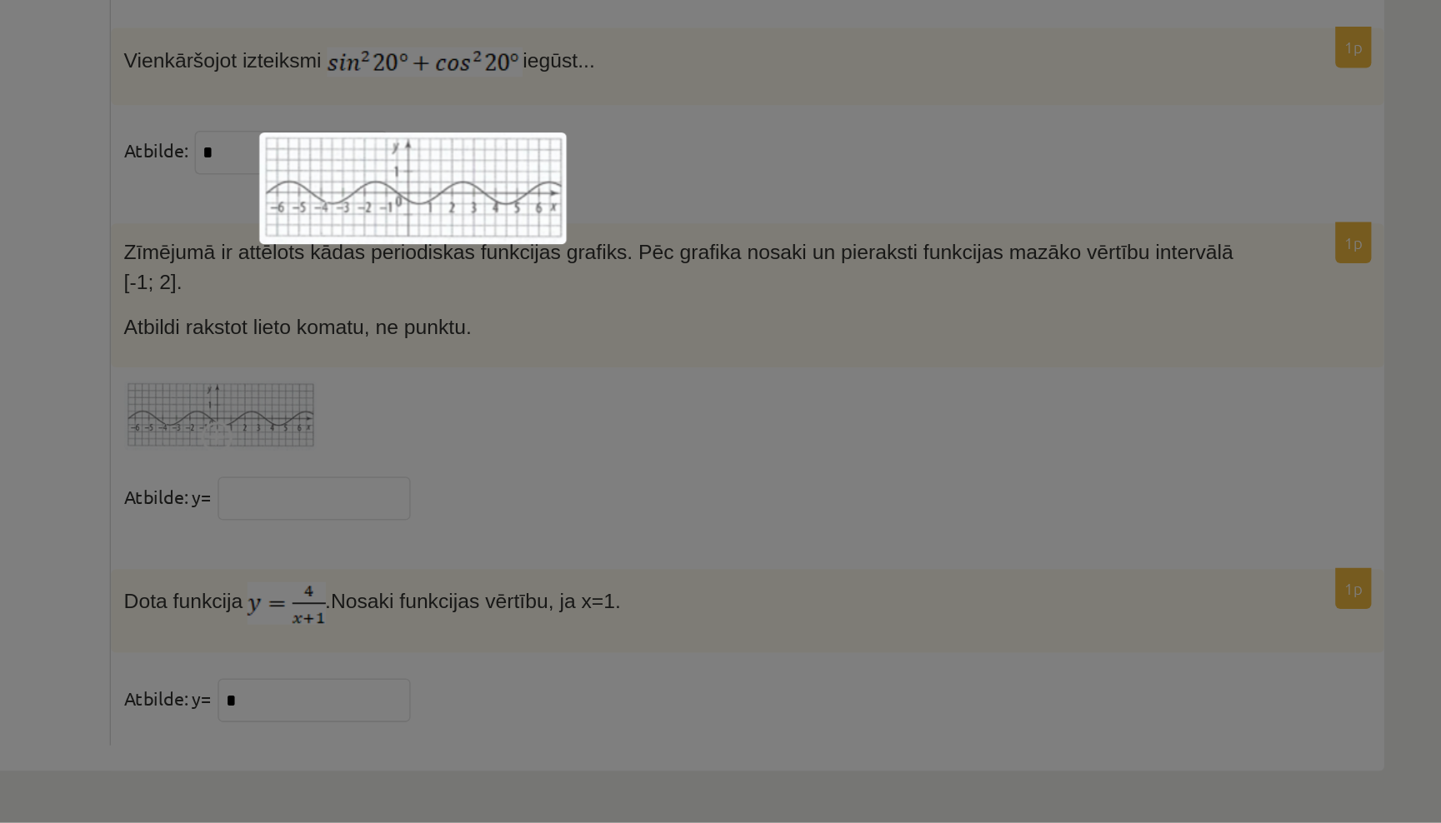
click at [257, 271] on div at bounding box center [720, 411] width 1441 height 823
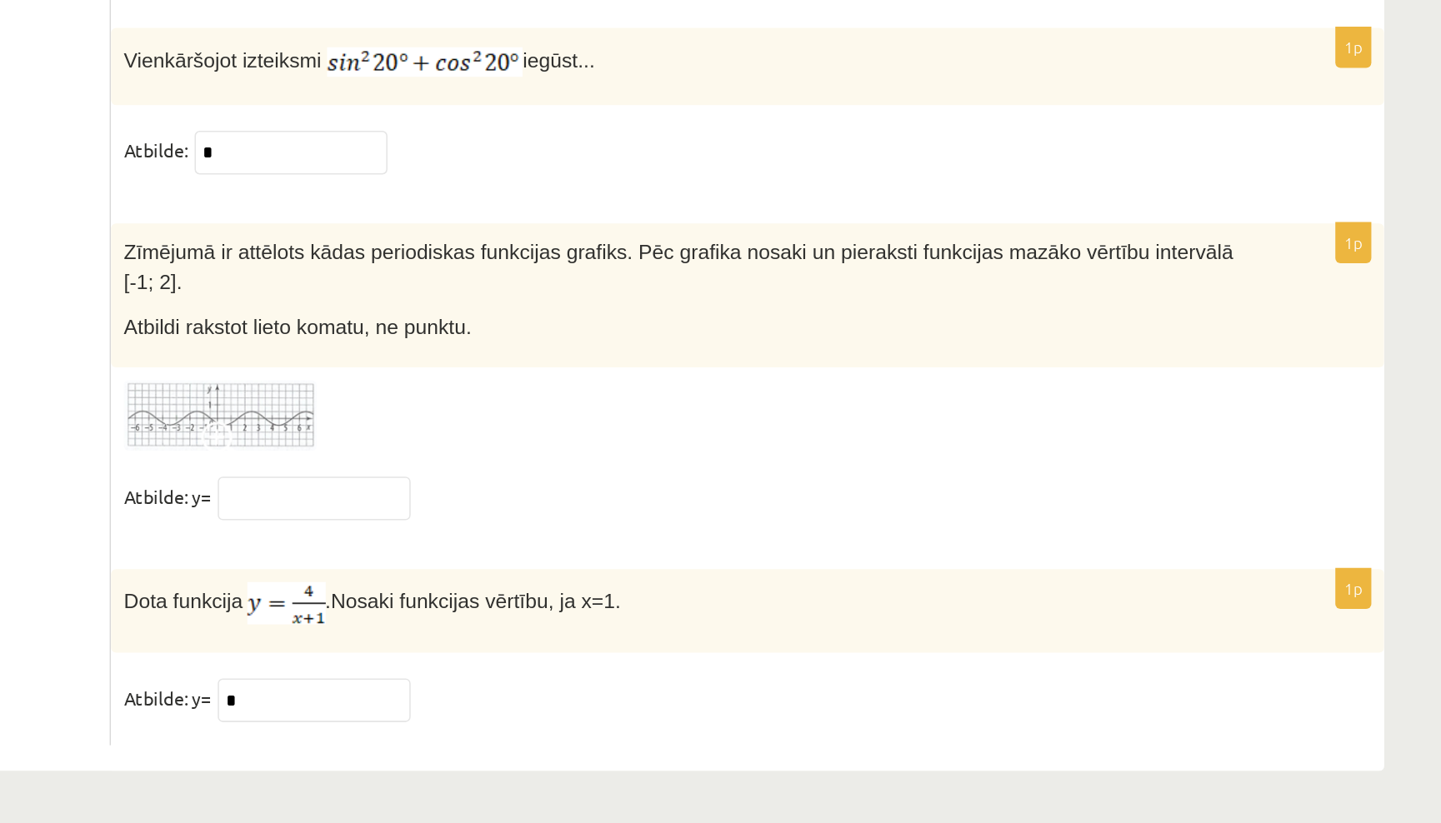
click at [533, 537] on img at bounding box center [595, 560] width 125 height 46
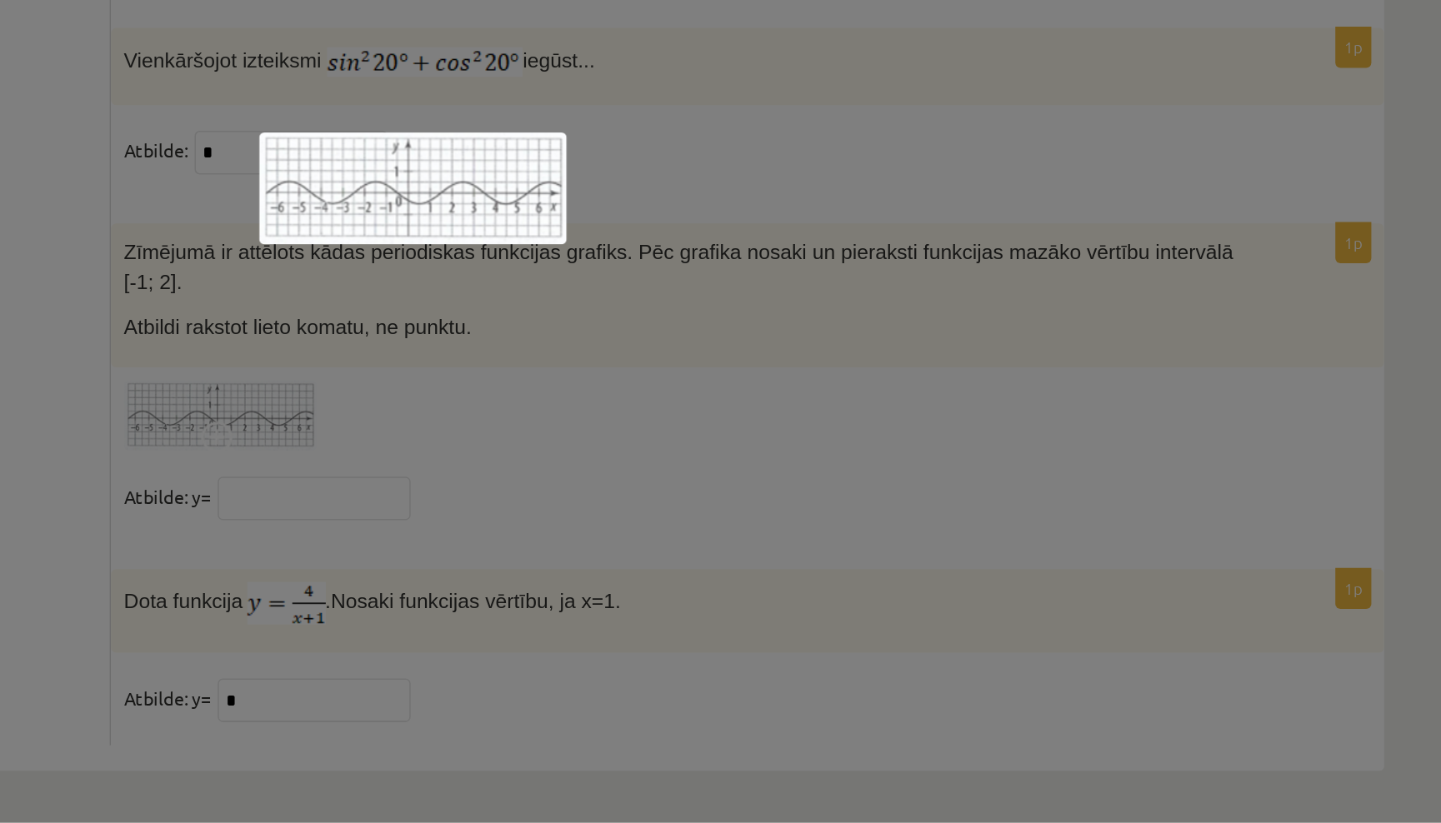
click at [147, 335] on div at bounding box center [720, 411] width 1441 height 823
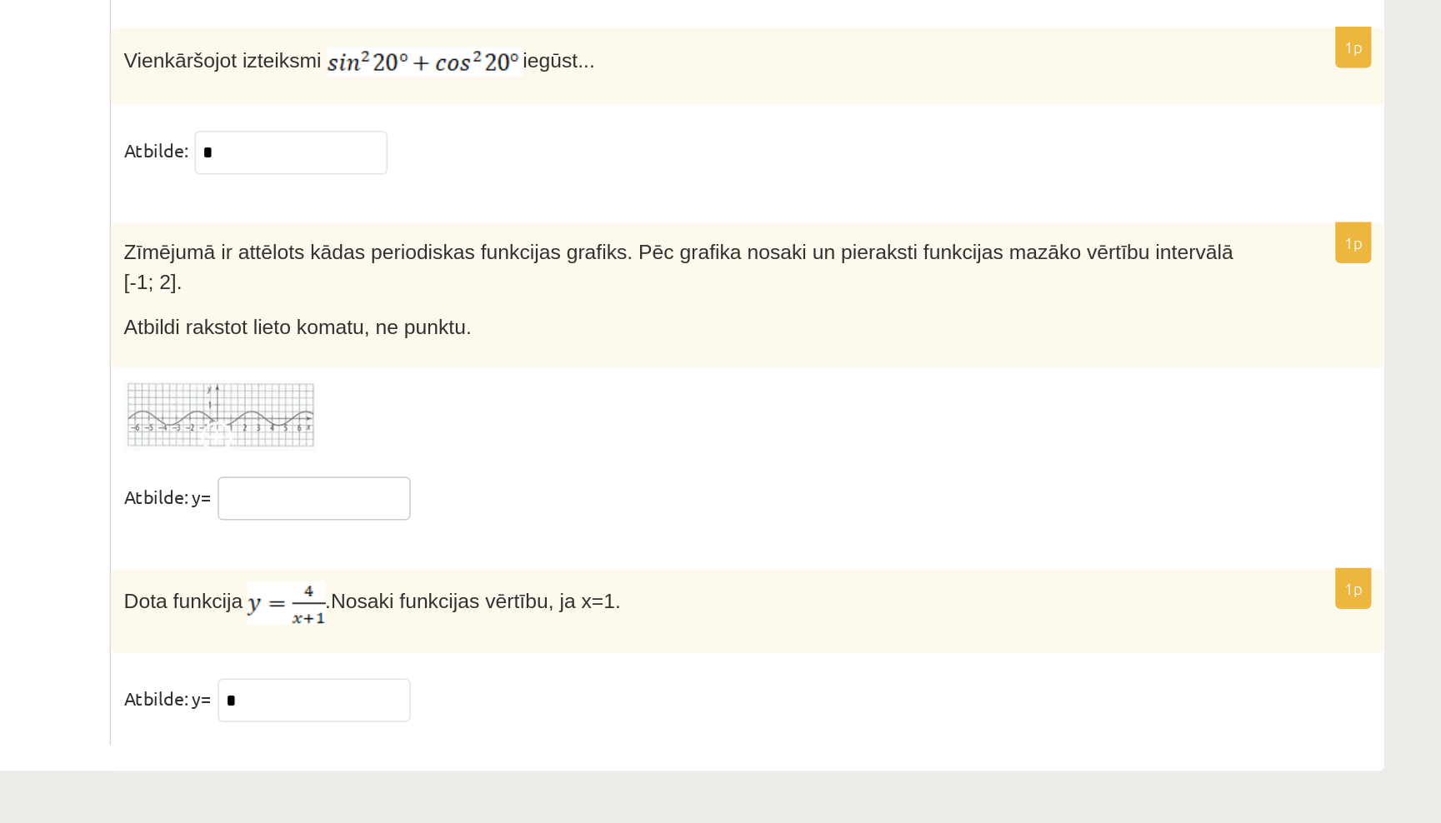
click at [594, 599] on input "text" at bounding box center [656, 613] width 125 height 28
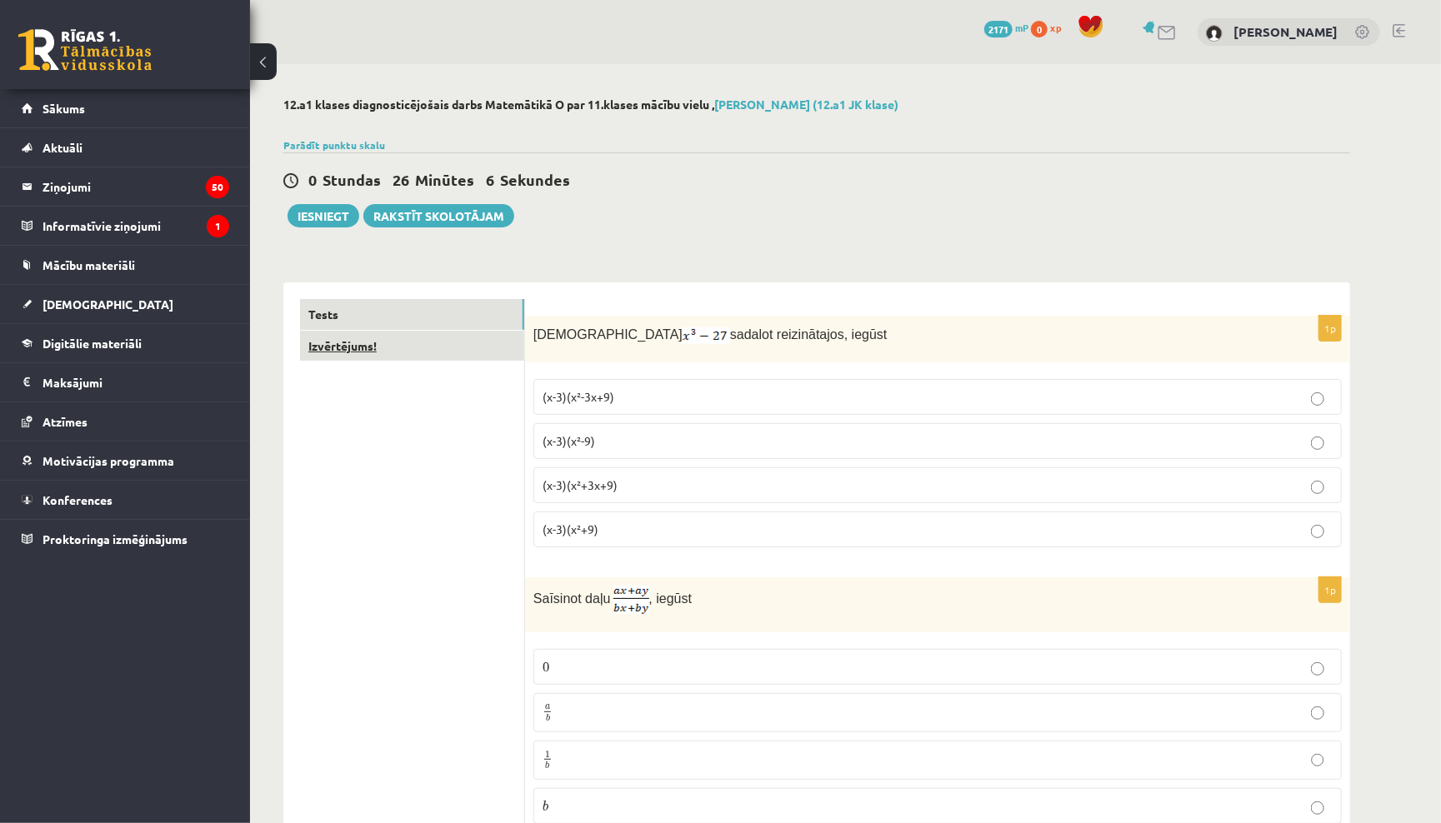
scroll to position [0, 0]
type input "**"
click at [418, 351] on link "Izvērtējums!" at bounding box center [412, 346] width 224 height 31
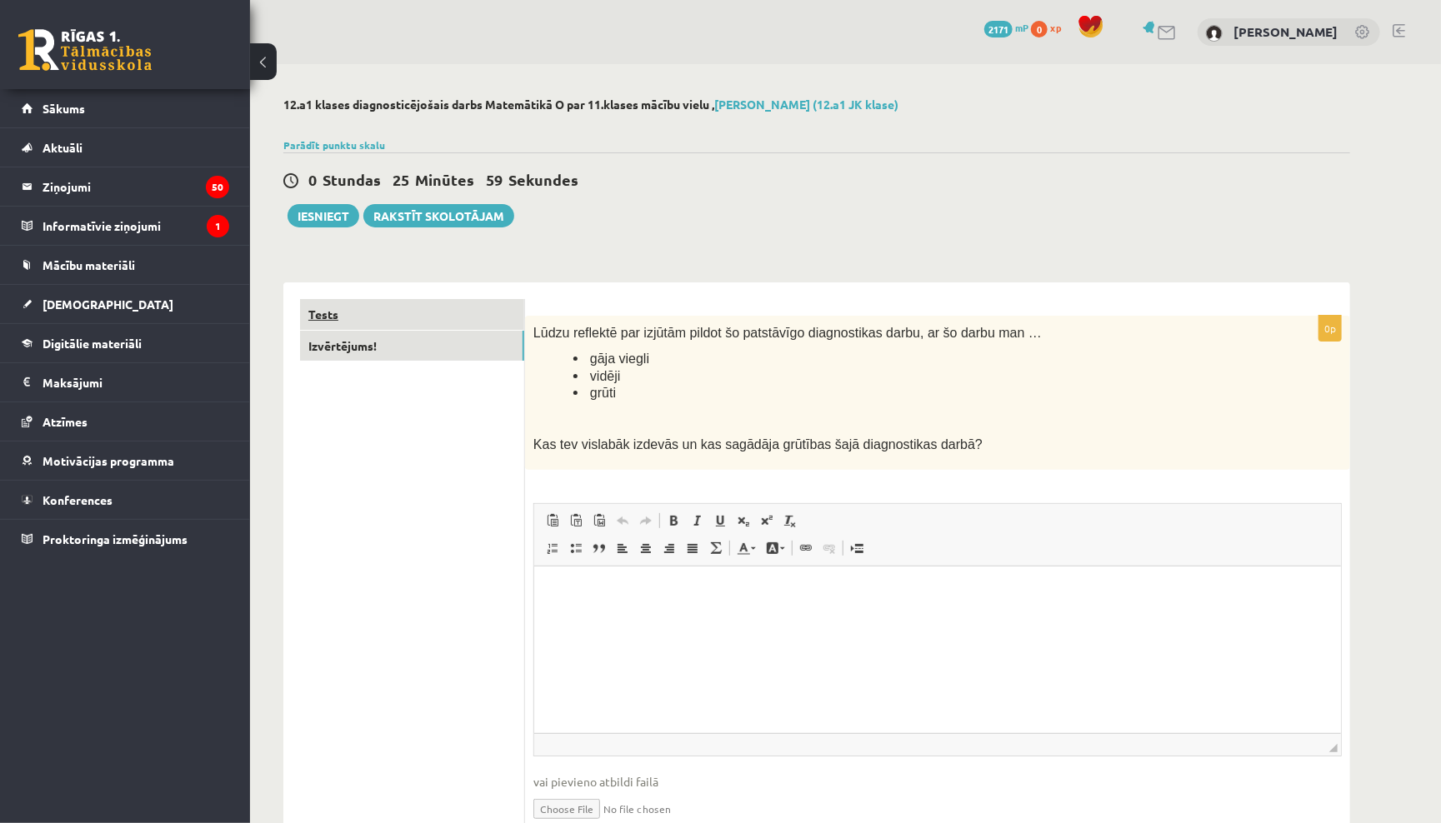
click at [484, 308] on link "Tests" at bounding box center [412, 314] width 224 height 31
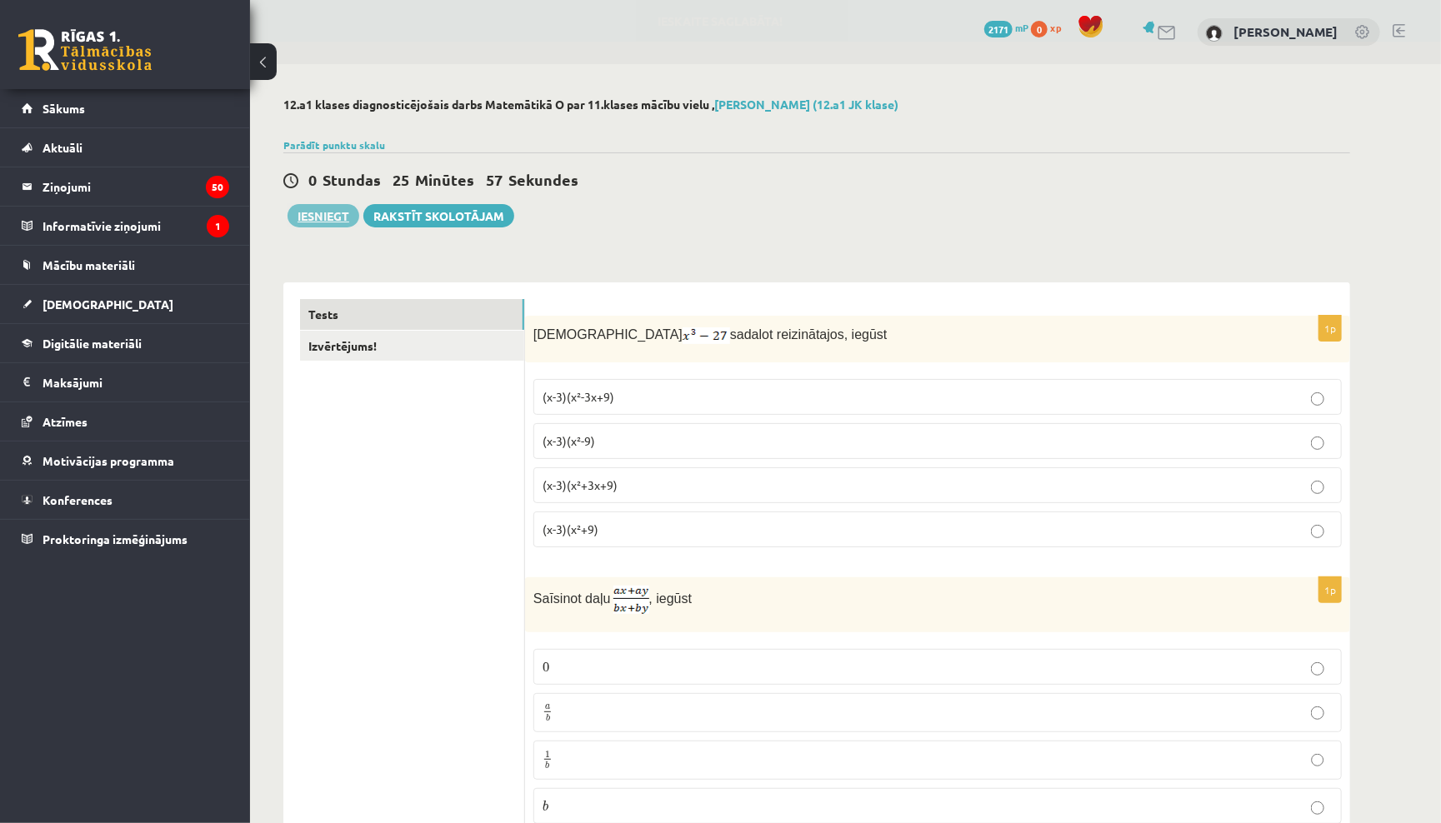
click at [335, 212] on button "Iesniegt" at bounding box center [323, 215] width 72 height 23
